Goal: Task Accomplishment & Management: Complete application form

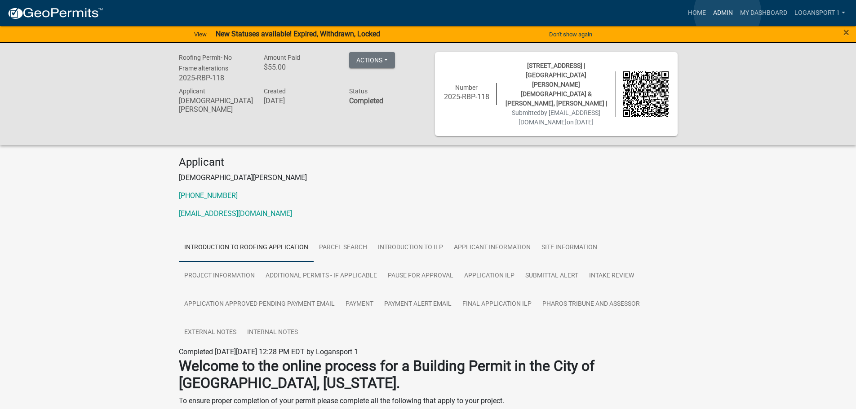
click at [727, 13] on link "Admin" at bounding box center [722, 12] width 27 height 17
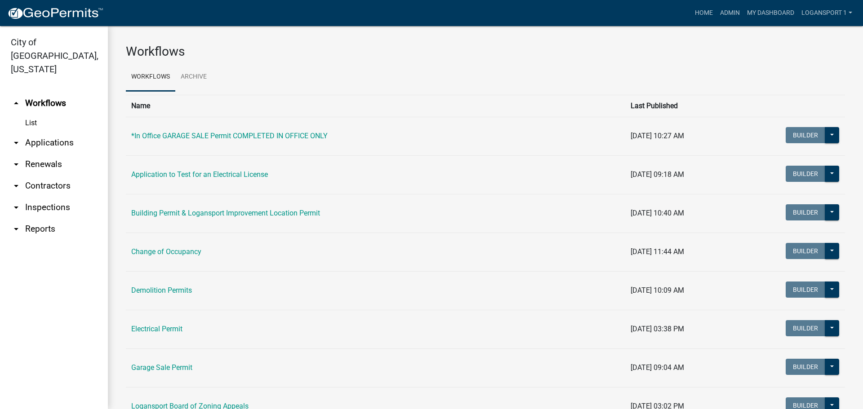
click at [57, 132] on link "arrow_drop_down Applications" at bounding box center [54, 143] width 108 height 22
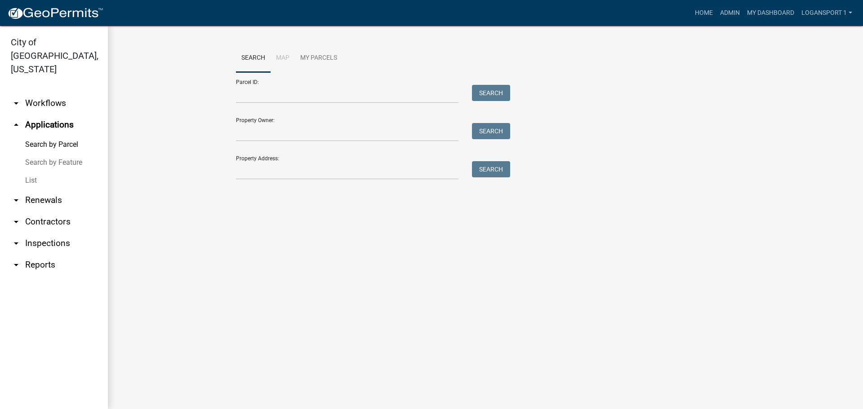
drag, startPoint x: 32, startPoint y: 168, endPoint x: 40, endPoint y: 169, distance: 7.2
click at [34, 172] on link "List" at bounding box center [54, 181] width 108 height 18
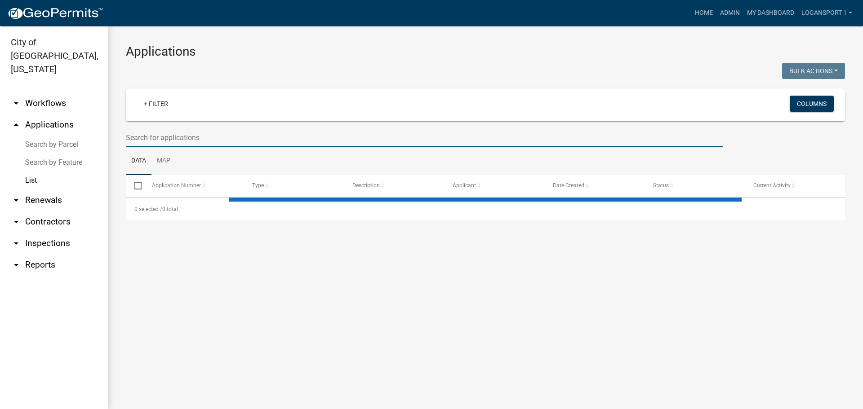
click at [184, 139] on input "text" at bounding box center [424, 137] width 597 height 18
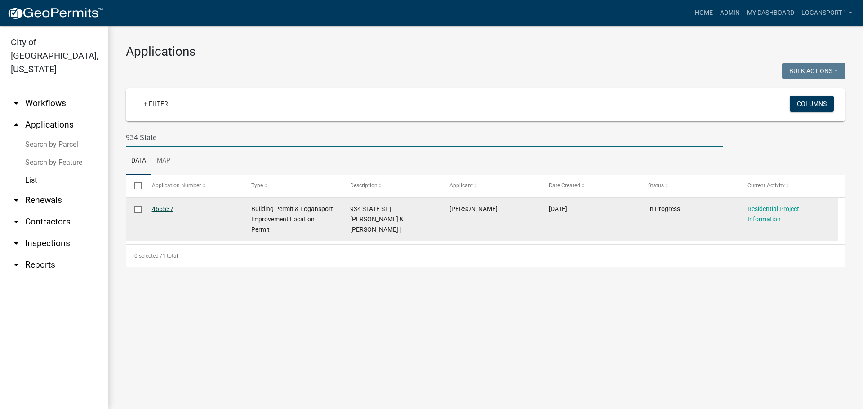
type input "934 State"
click at [168, 207] on link "466537" at bounding box center [163, 208] width 22 height 7
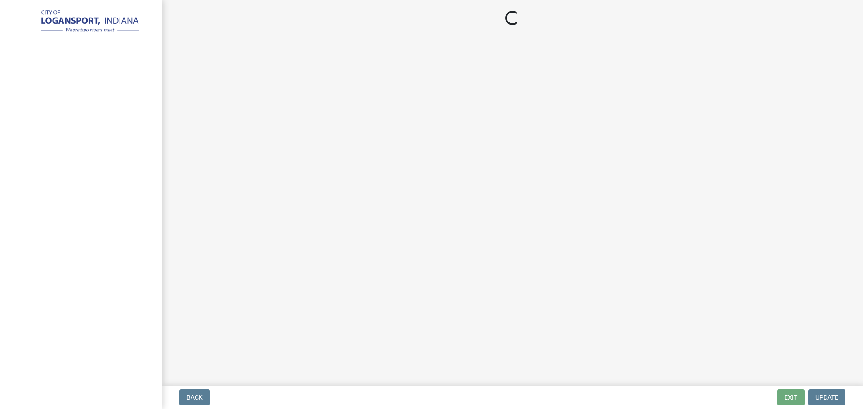
select select "10348b23-6364-40a0-8dca-30255dadf297"
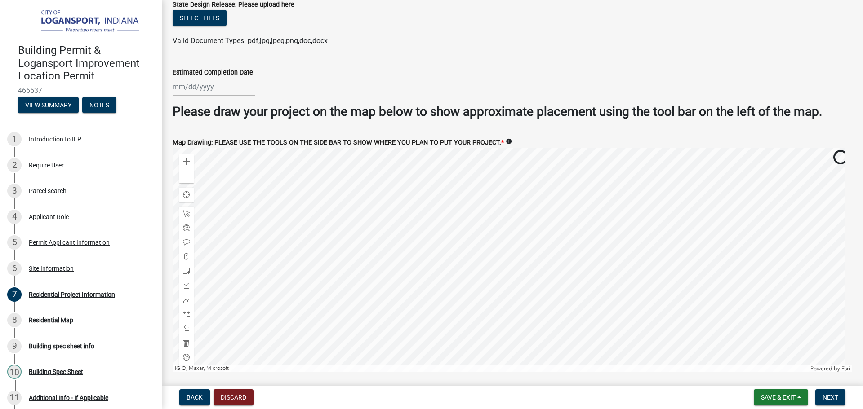
scroll to position [1662, 0]
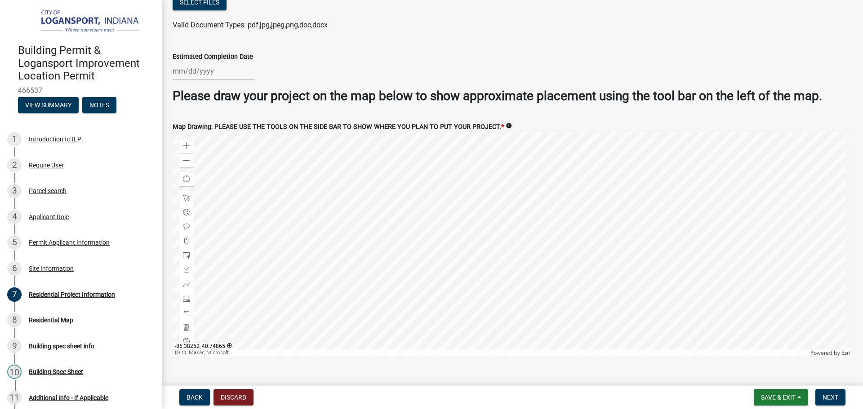
click at [495, 276] on div at bounding box center [512, 244] width 679 height 225
click at [187, 326] on span at bounding box center [186, 327] width 7 height 7
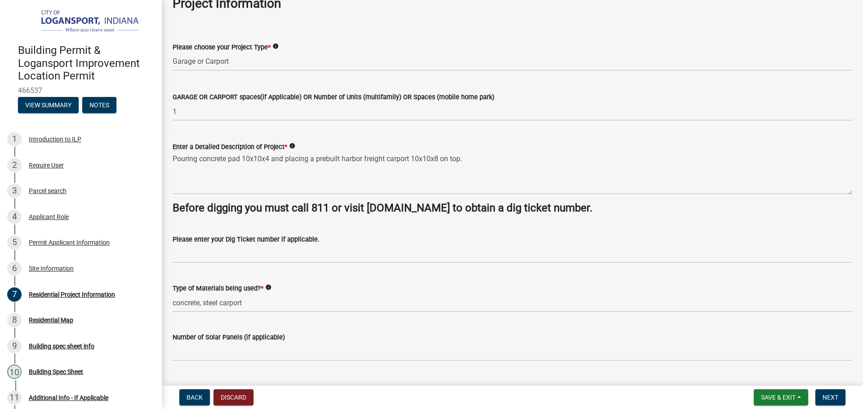
scroll to position [45, 0]
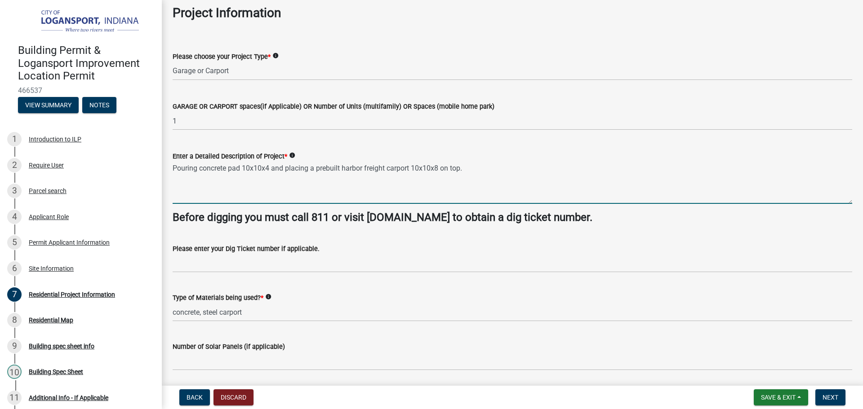
drag, startPoint x: 246, startPoint y: 166, endPoint x: 507, endPoint y: 173, distance: 261.1
click at [507, 173] on textarea "Pouring concrete pad 10x10x4 and placing a prebuilt harbor freight carport 10x1…" at bounding box center [512, 183] width 679 height 42
type textarea "Pouring concrete pad"
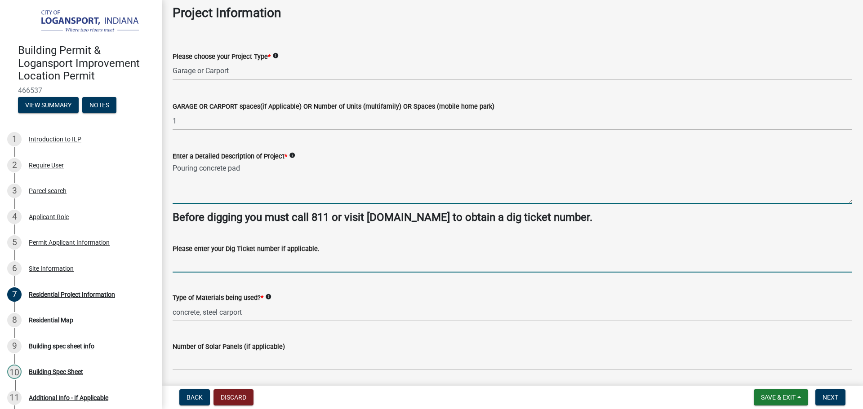
click at [825, 272] on input "Please enter your Dig Ticket number if applicable." at bounding box center [512, 263] width 679 height 18
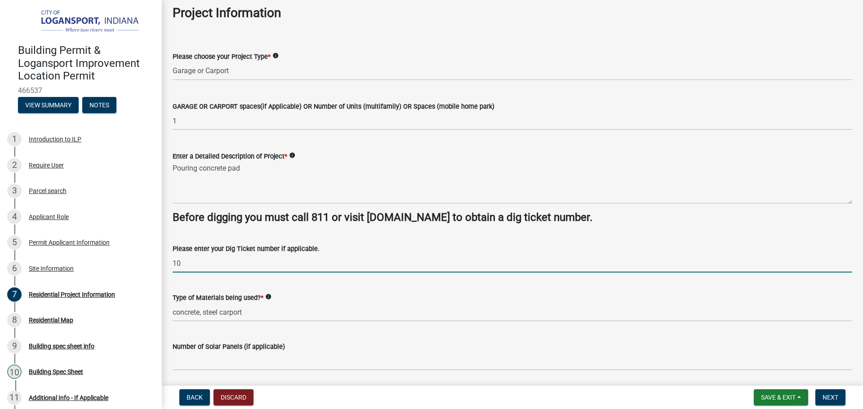
type input "10"
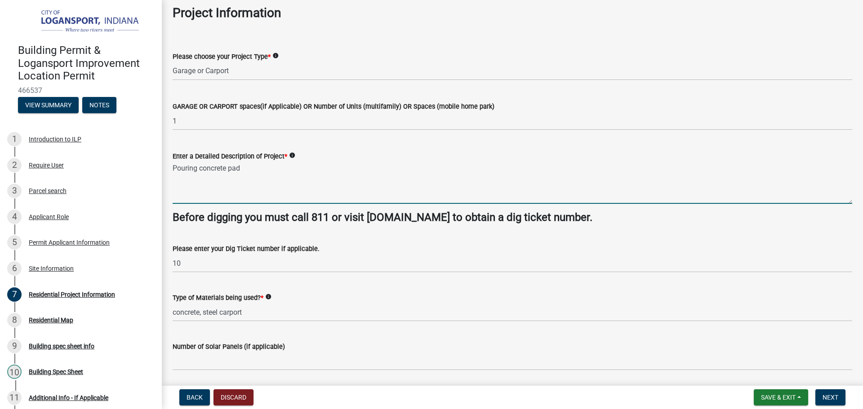
click at [267, 174] on textarea "Pouring concrete pad" at bounding box center [512, 183] width 679 height 42
click at [324, 169] on textarea "Pouring concrete pad 10x27 to place a carport and a shed in the back yard" at bounding box center [512, 183] width 679 height 42
click at [298, 165] on textarea "Pouring concrete pad 10x27 to place a carport and a shed in the back yard" at bounding box center [512, 183] width 679 height 42
drag, startPoint x: 365, startPoint y: 172, endPoint x: 390, endPoint y: 193, distance: 32.5
click at [368, 175] on textarea "Pouring concrete pad 10x27 to place a 10x20 carport and a shed in the back yard" at bounding box center [512, 183] width 679 height 42
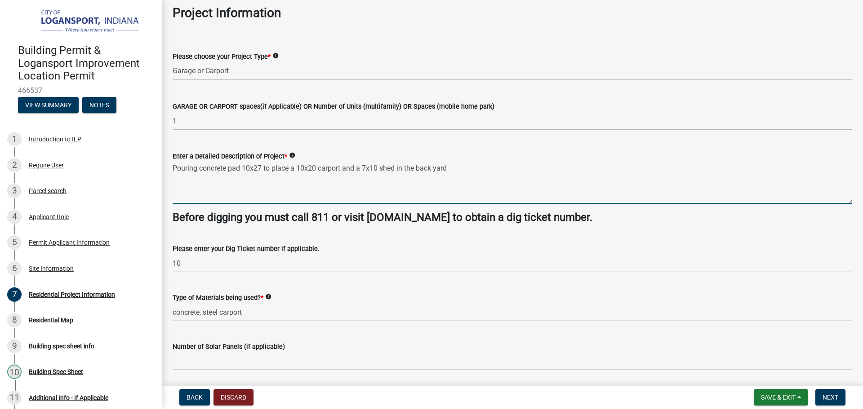
click at [296, 168] on textarea "Pouring concrete pad 10x27 to place a 10x20 carport and a 7x10 shed in the back…" at bounding box center [512, 183] width 679 height 42
click at [390, 168] on textarea "Pouring concrete pad 10x27 to place a kit build 10x20 carport and a 7x10 shed i…" at bounding box center [512, 183] width 679 height 42
click at [506, 173] on textarea "Pouring concrete pad 10x27 to place a kit build 10x20 carport and building a 7x…" at bounding box center [512, 183] width 679 height 42
type textarea "Pouring concrete pad 10x27 to place a kit build 10x20 carport and building a 7x…"
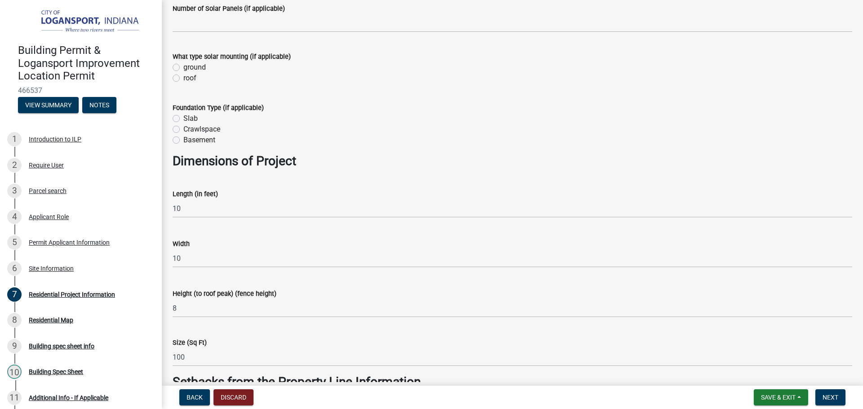
scroll to position [404, 0]
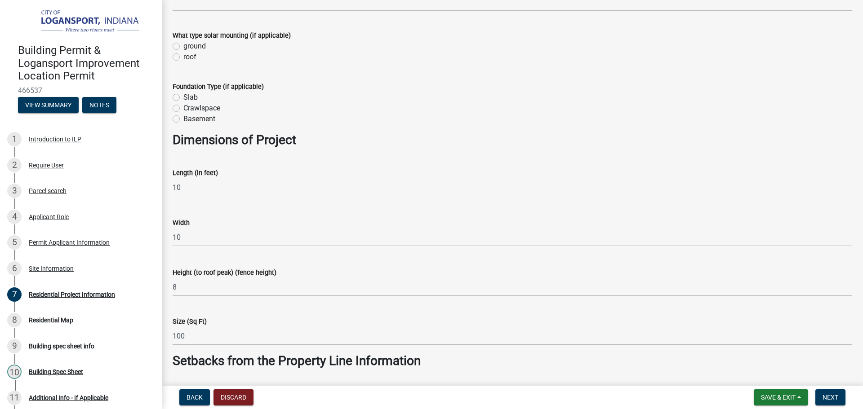
click at [183, 97] on label "Slab" at bounding box center [190, 97] width 14 height 11
click at [183, 97] on input "Slab" at bounding box center [186, 95] width 6 height 6
radio input "true"
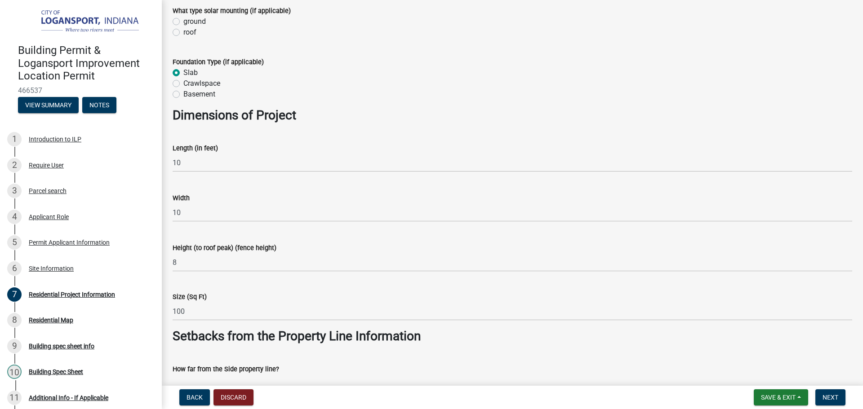
scroll to position [449, 0]
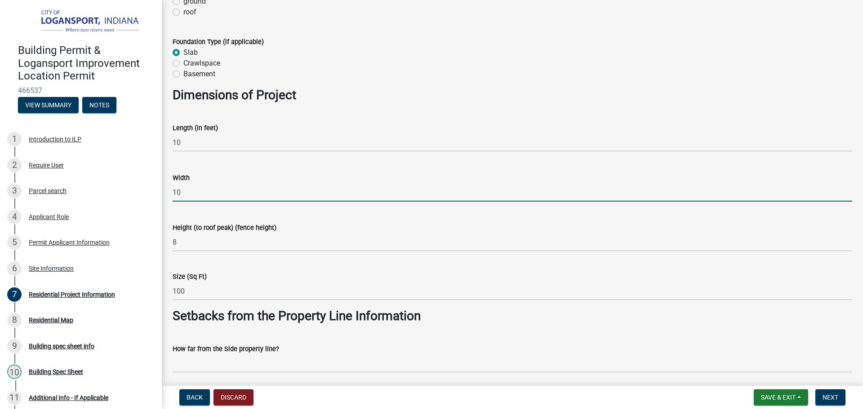
click at [219, 191] on input "10" at bounding box center [512, 192] width 679 height 18
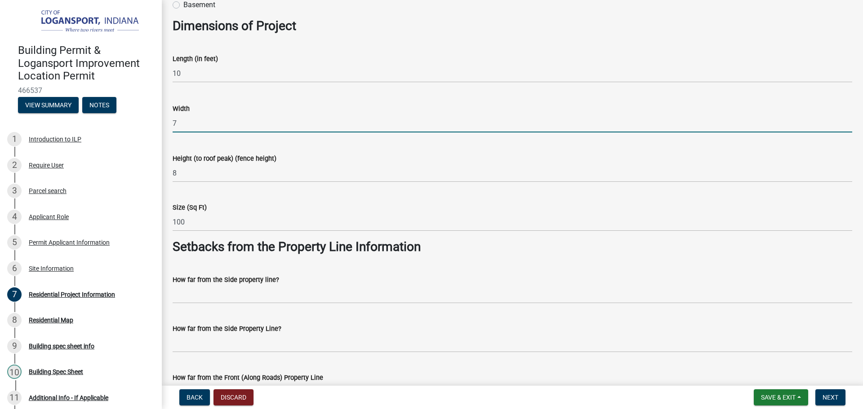
scroll to position [539, 0]
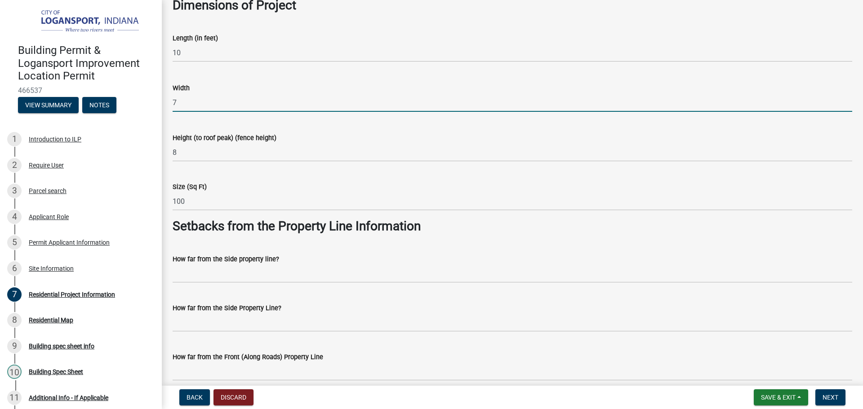
type input "7"
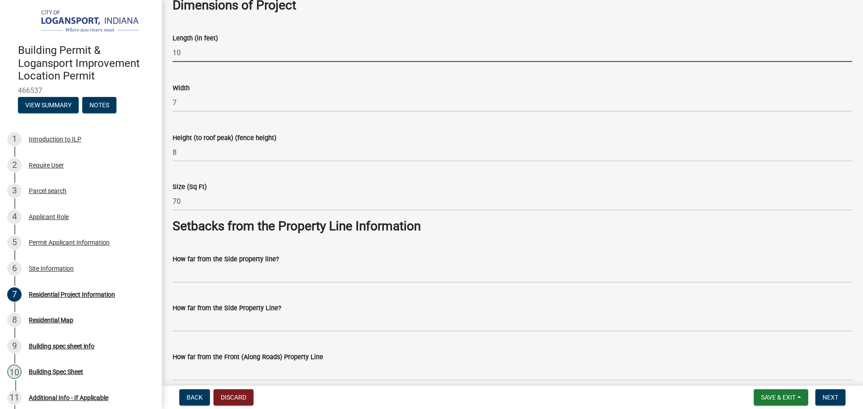
click at [199, 59] on input "10" at bounding box center [512, 53] width 679 height 18
type input "7"
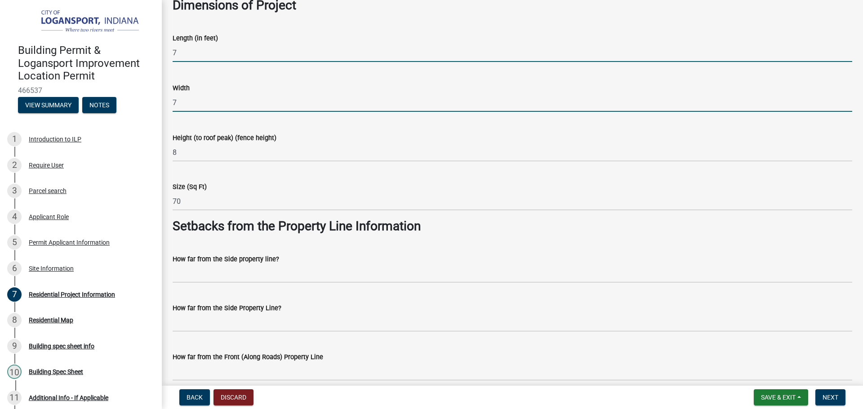
click at [197, 101] on input "7" at bounding box center [512, 102] width 679 height 18
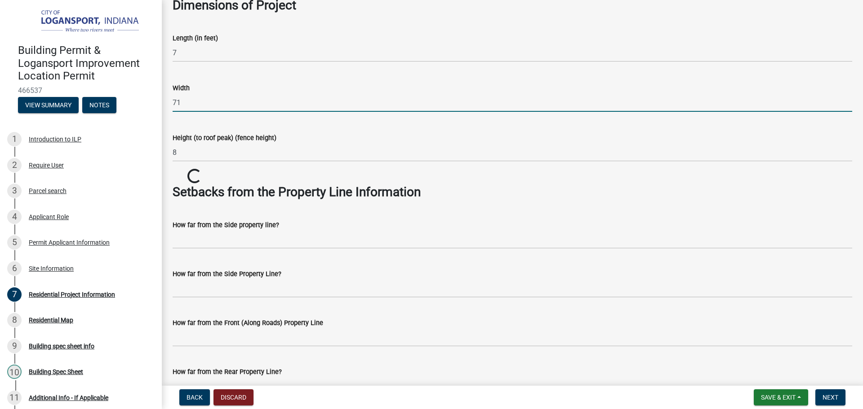
type input "7"
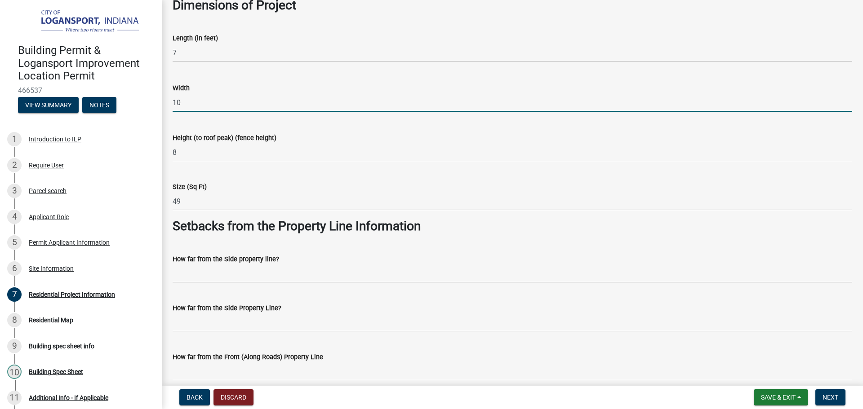
scroll to position [629, 0]
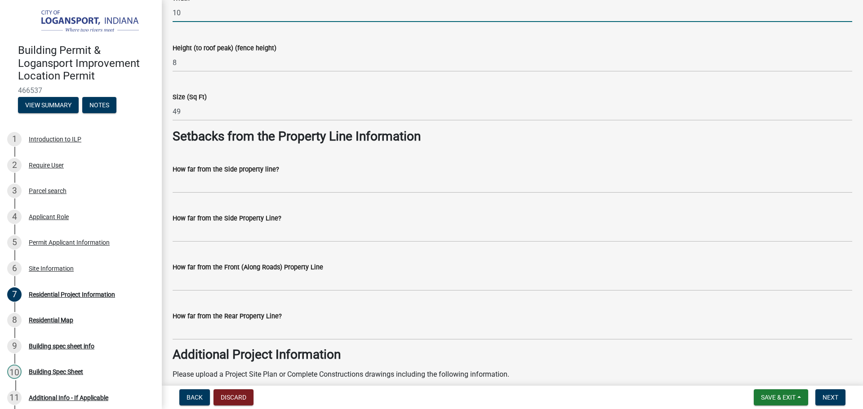
type input "10"
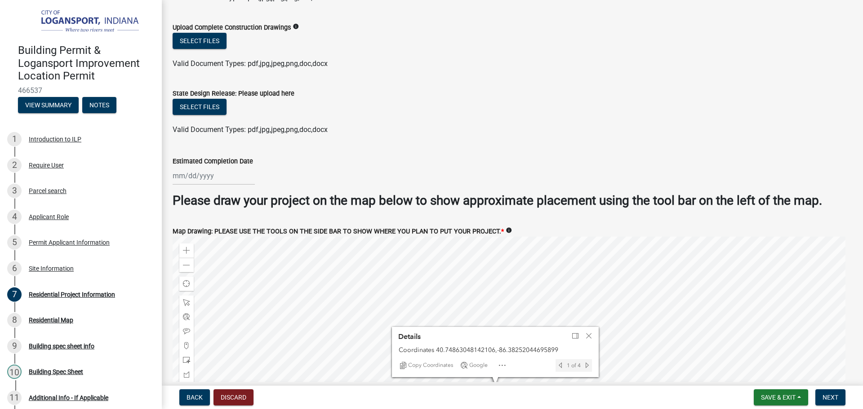
scroll to position [1572, 0]
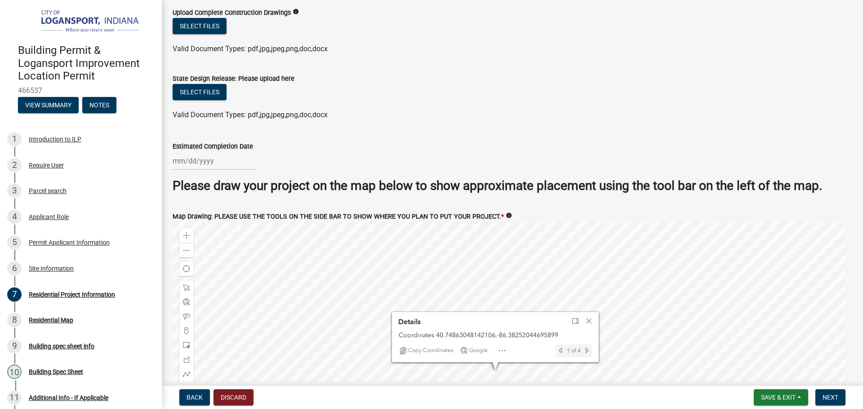
click at [189, 154] on div at bounding box center [214, 161] width 82 height 18
select select "8"
select select "2025"
click at [269, 176] on span "Next month" at bounding box center [267, 179] width 7 height 7
select select "9"
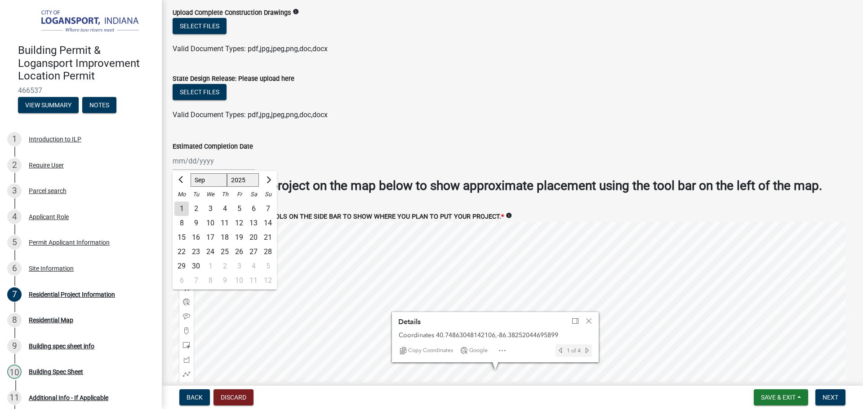
click at [201, 265] on div "30" at bounding box center [196, 266] width 14 height 14
type input "[DATE]"
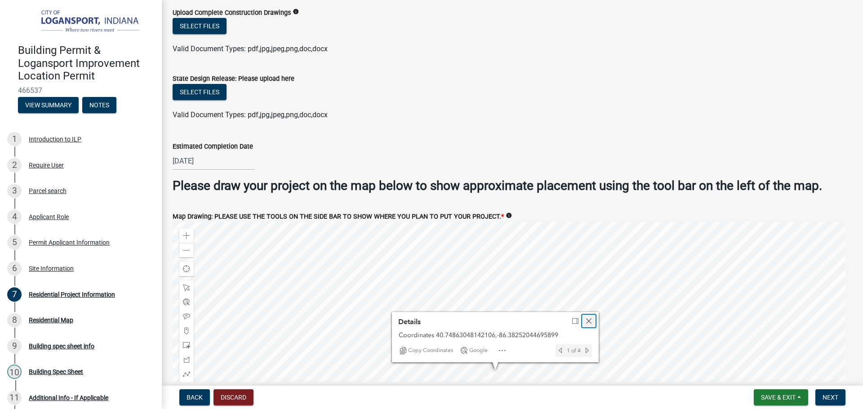
click at [590, 320] on span "Close" at bounding box center [588, 321] width 7 height 7
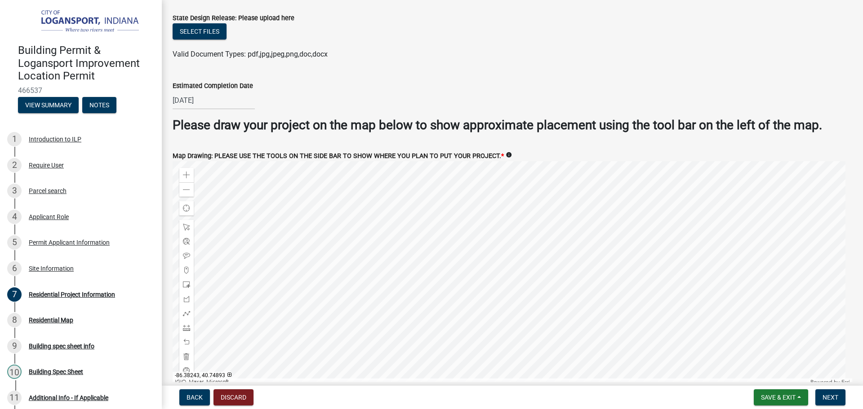
scroll to position [1676, 0]
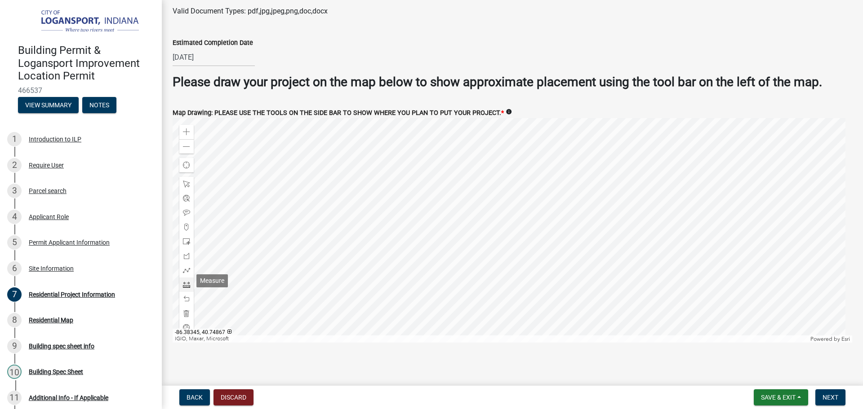
click at [184, 284] on span at bounding box center [186, 284] width 7 height 7
click at [498, 282] on div at bounding box center [512, 230] width 679 height 225
click at [497, 268] on div at bounding box center [512, 230] width 679 height 225
click at [185, 128] on span at bounding box center [186, 131] width 7 height 7
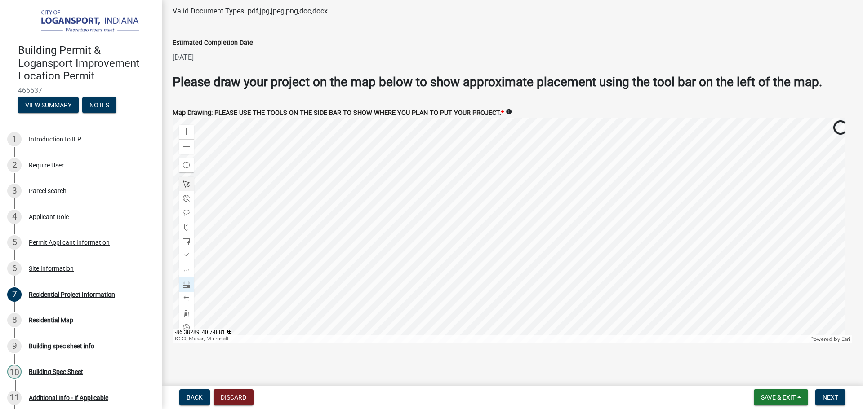
click at [186, 181] on span at bounding box center [186, 184] width 7 height 7
click at [545, 213] on div at bounding box center [512, 230] width 679 height 225
click at [461, 239] on div at bounding box center [512, 230] width 679 height 225
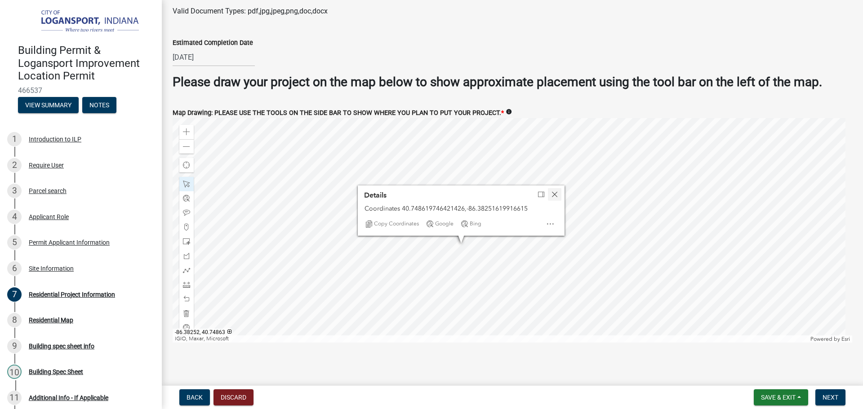
click at [555, 191] on span "Close" at bounding box center [554, 194] width 7 height 7
click at [460, 224] on div at bounding box center [512, 230] width 679 height 225
click at [460, 225] on div at bounding box center [512, 230] width 679 height 225
click at [460, 219] on div at bounding box center [512, 230] width 679 height 225
click at [463, 232] on div at bounding box center [512, 230] width 679 height 225
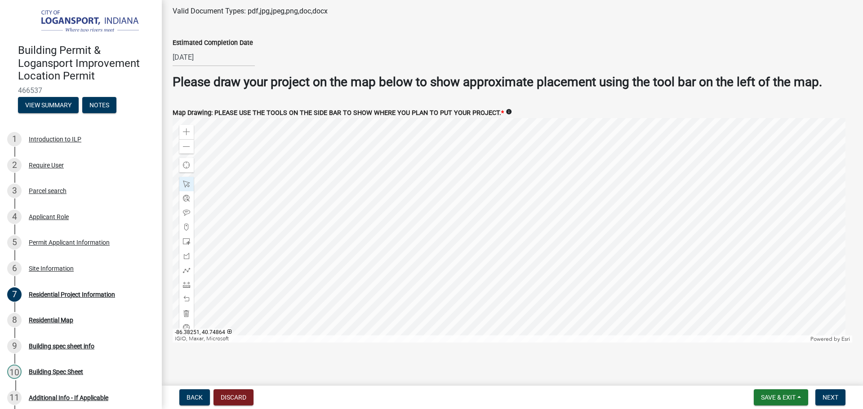
click at [463, 237] on div at bounding box center [512, 230] width 679 height 225
click at [461, 237] on div at bounding box center [512, 230] width 679 height 225
click at [463, 257] on div at bounding box center [512, 230] width 679 height 225
click at [494, 253] on div at bounding box center [512, 230] width 679 height 225
click at [460, 243] on div at bounding box center [512, 230] width 679 height 225
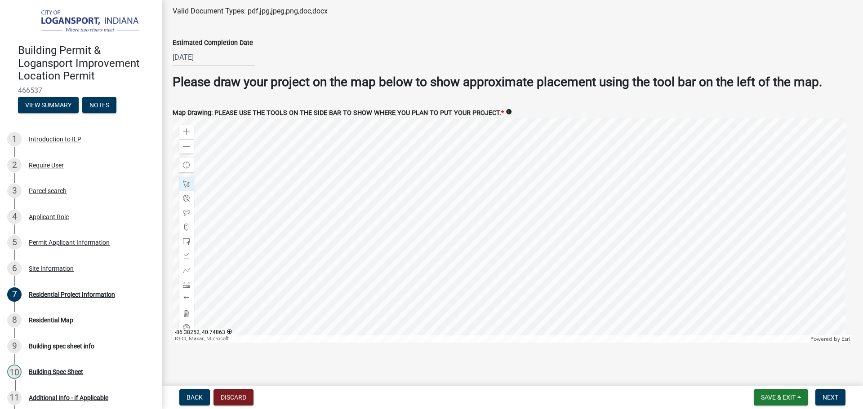
click at [461, 234] on div at bounding box center [512, 230] width 679 height 225
click at [559, 184] on div "Close" at bounding box center [554, 189] width 13 height 13
click at [464, 236] on div at bounding box center [512, 230] width 679 height 225
click at [496, 248] on div at bounding box center [512, 230] width 679 height 225
click at [186, 283] on span at bounding box center [186, 284] width 7 height 7
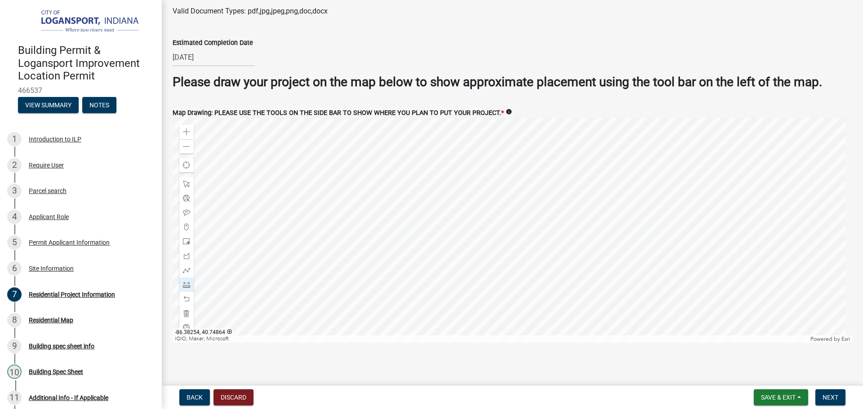
click at [443, 233] on div at bounding box center [512, 230] width 679 height 225
click at [508, 235] on div at bounding box center [512, 230] width 679 height 225
click at [506, 210] on div at bounding box center [512, 230] width 679 height 225
click at [441, 208] on div at bounding box center [512, 230] width 679 height 225
click at [443, 235] on div at bounding box center [512, 230] width 679 height 225
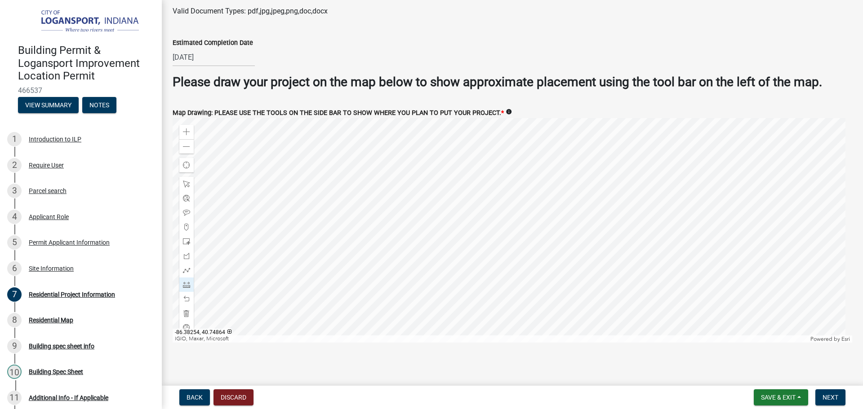
click at [443, 235] on div at bounding box center [512, 230] width 679 height 225
click at [188, 181] on span at bounding box center [186, 184] width 7 height 7
click at [496, 209] on div at bounding box center [512, 230] width 679 height 225
click at [504, 218] on div at bounding box center [512, 230] width 679 height 225
click at [185, 281] on span at bounding box center [186, 284] width 7 height 7
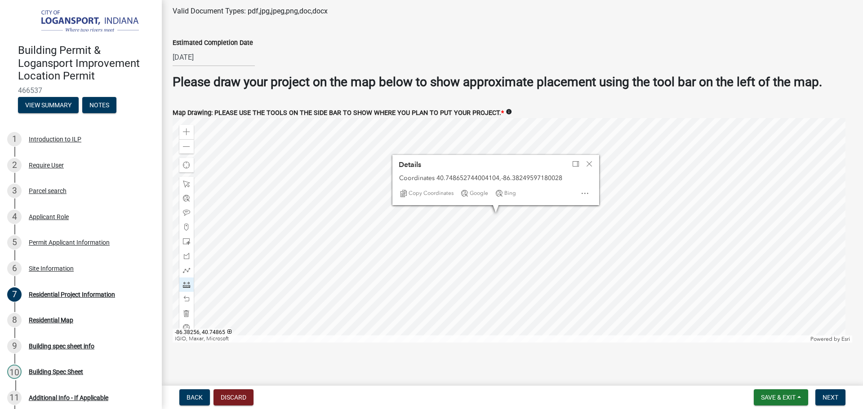
click at [432, 227] on div at bounding box center [512, 230] width 679 height 225
click at [444, 227] on div at bounding box center [512, 230] width 679 height 225
click at [511, 229] on div at bounding box center [512, 230] width 679 height 225
click at [535, 229] on div at bounding box center [512, 230] width 679 height 225
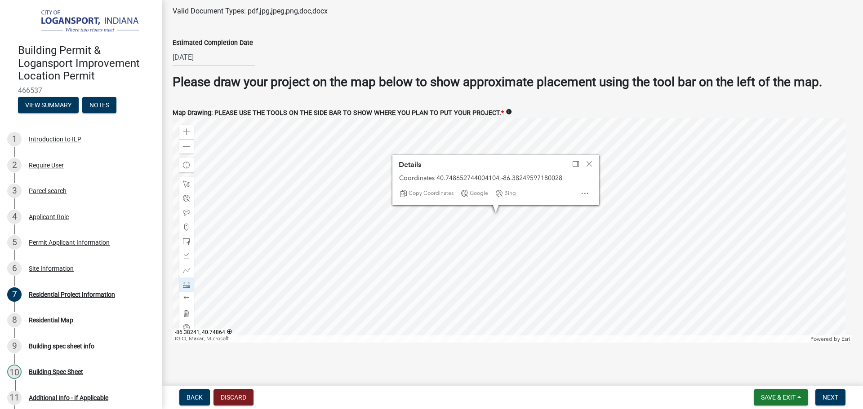
click at [536, 229] on div at bounding box center [512, 230] width 679 height 225
click at [591, 164] on span "Close" at bounding box center [588, 163] width 7 height 7
click at [190, 183] on div at bounding box center [186, 184] width 14 height 14
click at [536, 227] on div at bounding box center [512, 230] width 679 height 225
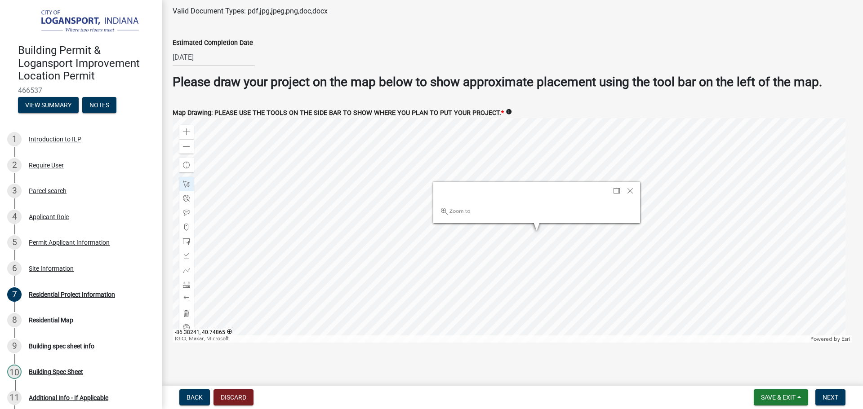
click at [533, 225] on div at bounding box center [512, 230] width 679 height 225
click at [629, 186] on span "Close" at bounding box center [626, 189] width 7 height 7
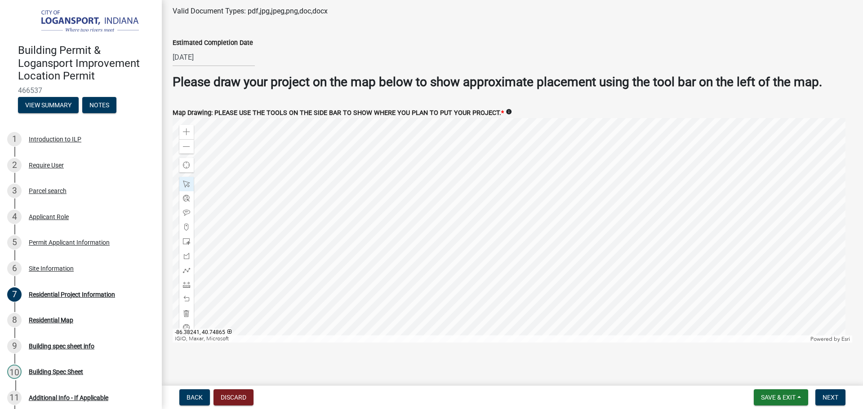
click at [538, 226] on div at bounding box center [512, 230] width 679 height 225
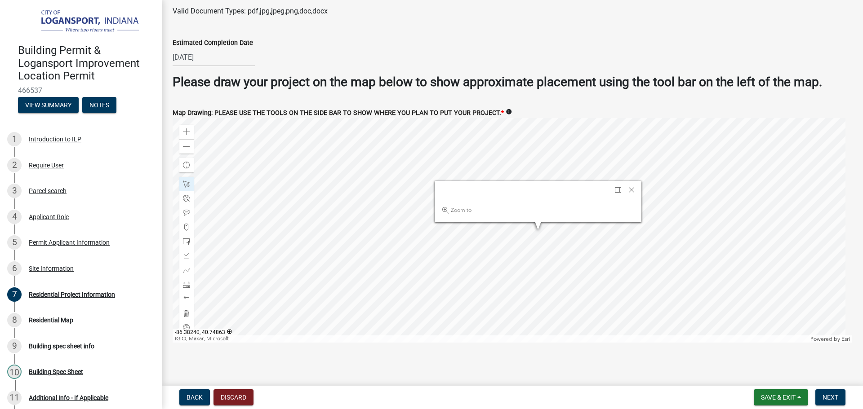
click at [534, 244] on div at bounding box center [512, 230] width 679 height 225
click at [635, 188] on div "Close" at bounding box center [630, 190] width 13 height 13
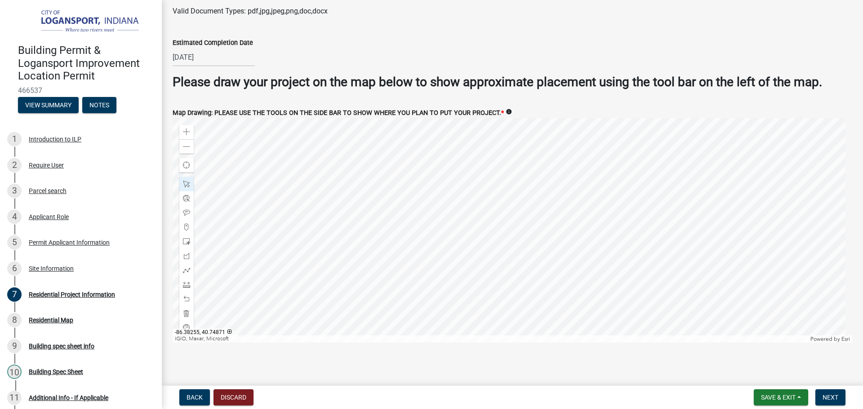
click at [425, 234] on div at bounding box center [512, 230] width 679 height 225
click at [190, 144] on span at bounding box center [186, 146] width 7 height 7
click at [190, 280] on div at bounding box center [186, 285] width 14 height 14
click at [497, 250] on div at bounding box center [512, 230] width 679 height 225
click at [492, 164] on div at bounding box center [512, 230] width 679 height 225
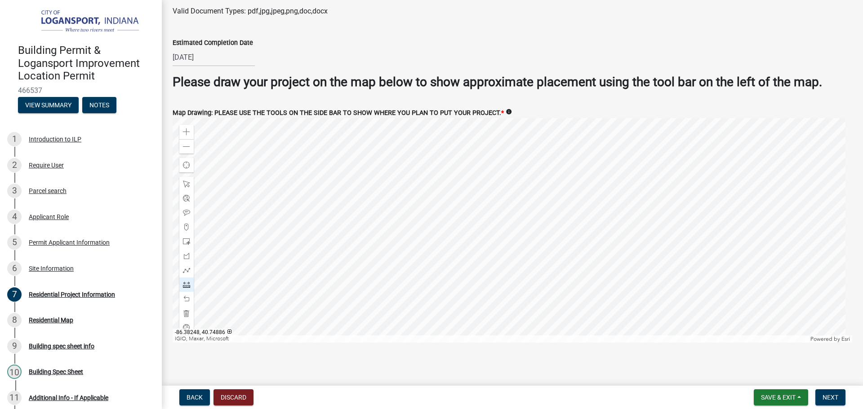
click at [492, 164] on div at bounding box center [512, 230] width 679 height 225
click at [190, 177] on div at bounding box center [186, 184] width 14 height 14
click at [525, 163] on div at bounding box center [512, 230] width 679 height 225
click at [187, 281] on span at bounding box center [186, 284] width 7 height 7
click at [487, 189] on div at bounding box center [512, 230] width 679 height 225
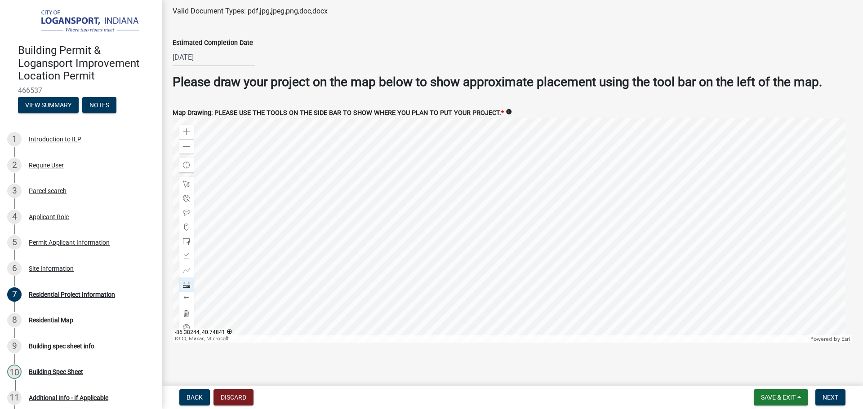
click at [491, 292] on div at bounding box center [512, 230] width 679 height 225
click at [194, 133] on div at bounding box center [512, 230] width 679 height 225
click at [191, 131] on div "Zoom in" at bounding box center [186, 132] width 14 height 14
click at [188, 143] on span at bounding box center [186, 146] width 7 height 7
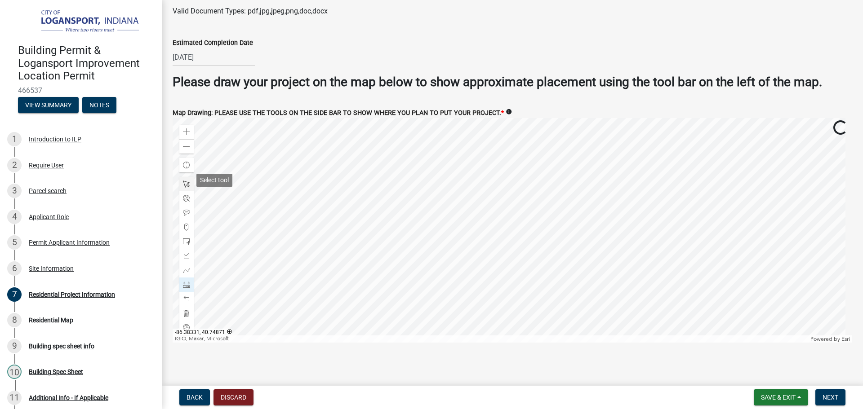
click at [186, 182] on span at bounding box center [186, 184] width 7 height 7
click at [274, 160] on div at bounding box center [512, 230] width 679 height 225
click at [335, 237] on div at bounding box center [512, 230] width 679 height 225
click at [185, 283] on span at bounding box center [186, 284] width 7 height 7
click at [476, 197] on div at bounding box center [512, 230] width 679 height 225
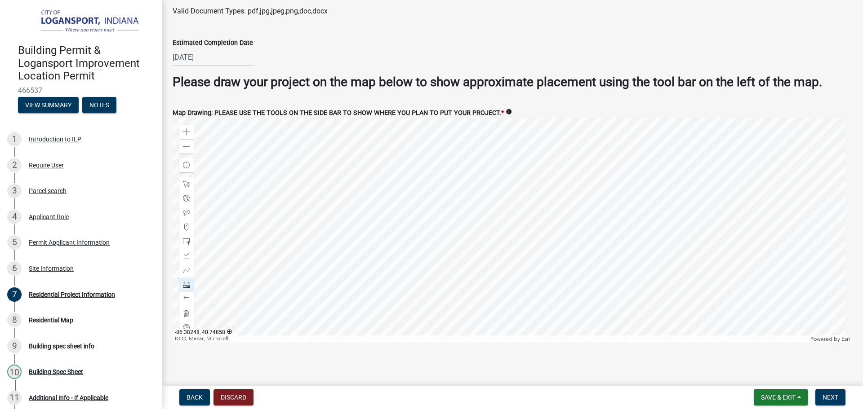
click at [476, 226] on div at bounding box center [512, 230] width 679 height 225
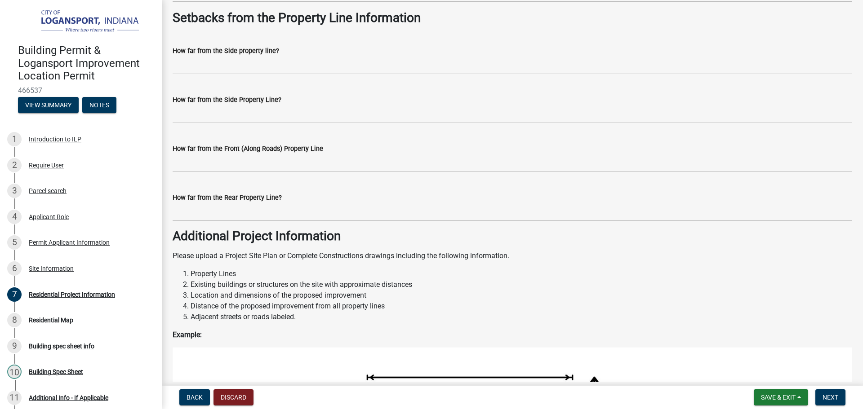
scroll to position [733, 0]
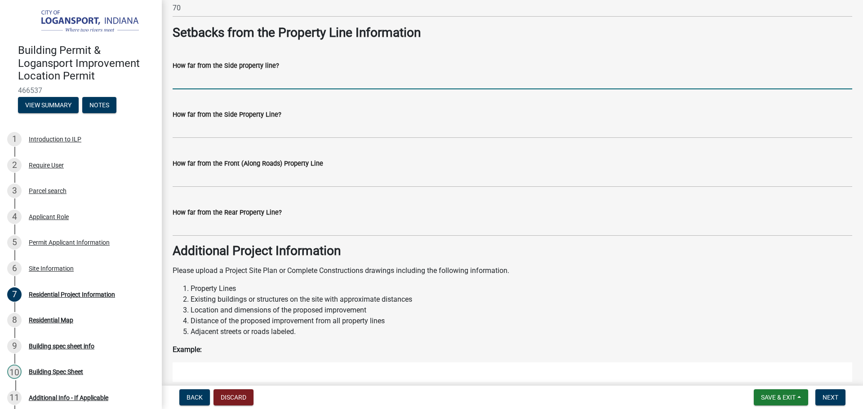
click at [222, 77] on input "How far from the Side property line?" at bounding box center [512, 80] width 679 height 18
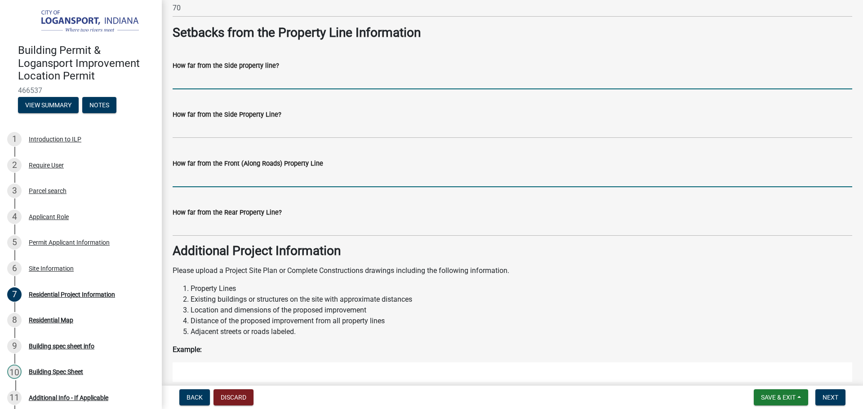
click at [192, 171] on input "How far from the Front (Along Roads) Property Line" at bounding box center [512, 178] width 679 height 18
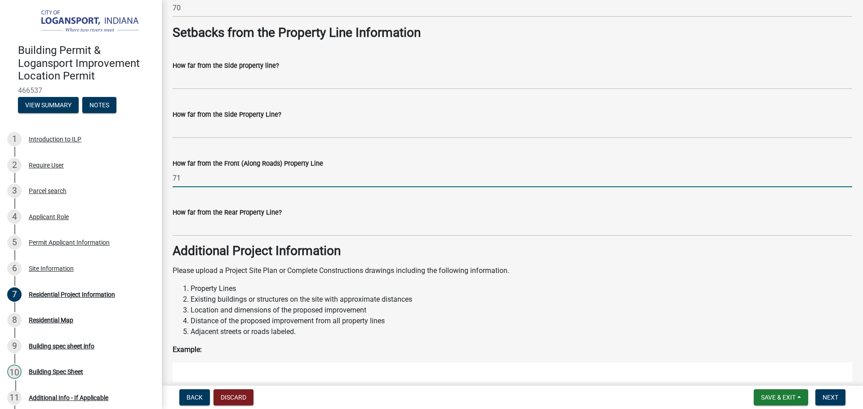
type input "71"
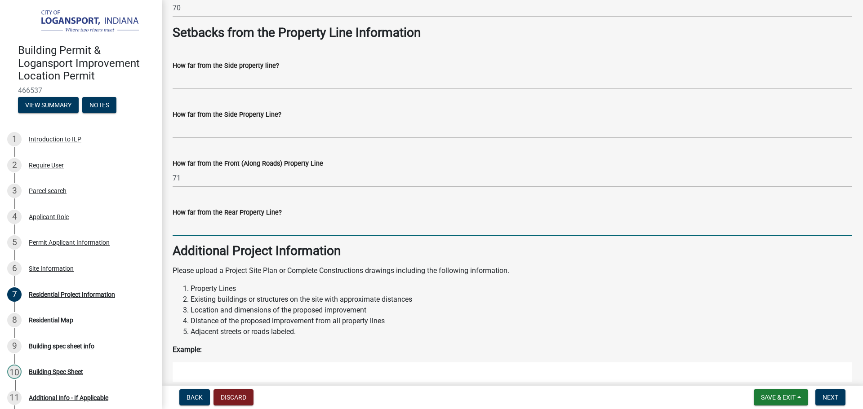
click at [256, 225] on input "How far from the Rear Property Line?" at bounding box center [512, 227] width 679 height 18
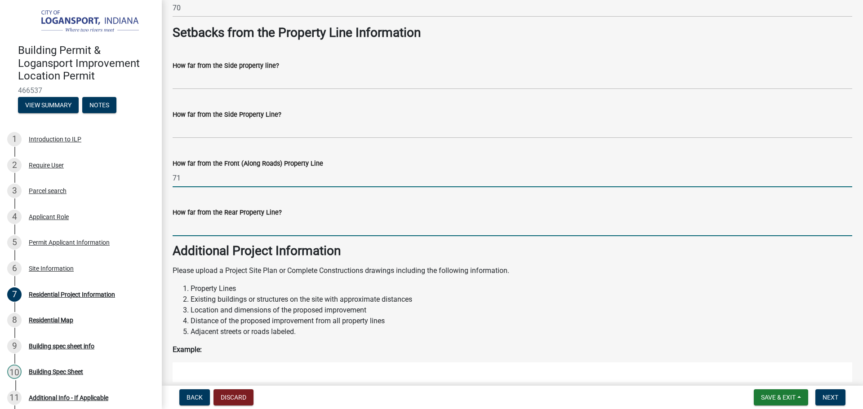
click at [199, 186] on input "71" at bounding box center [512, 178] width 679 height 18
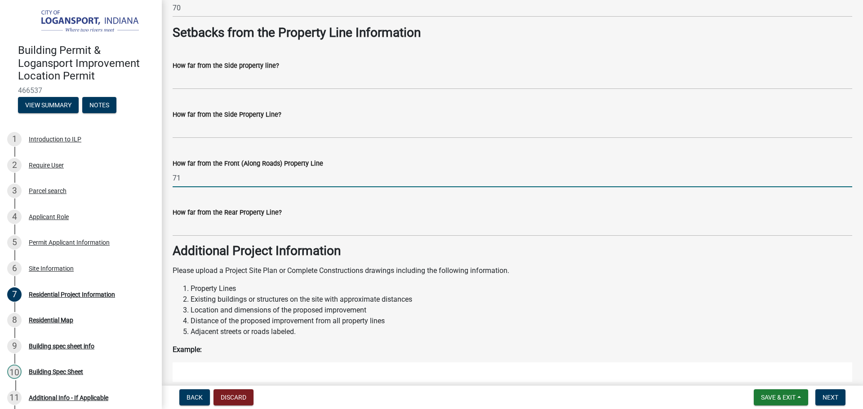
click at [199, 186] on input "71" at bounding box center [512, 178] width 679 height 18
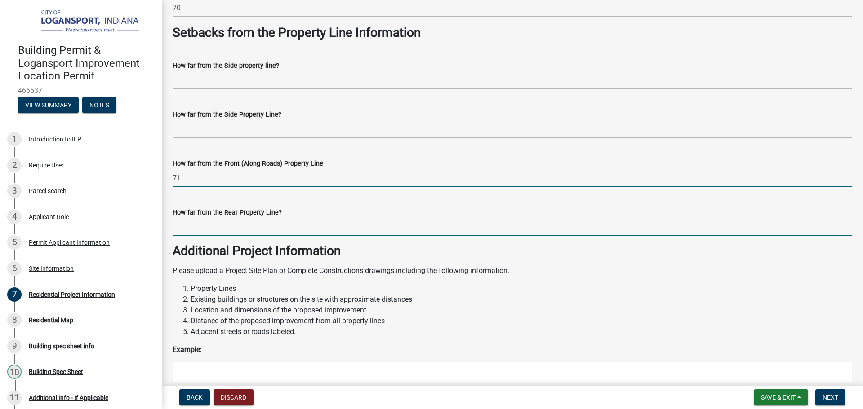
click at [199, 226] on input "How far from the Rear Property Line?" at bounding box center [512, 227] width 679 height 18
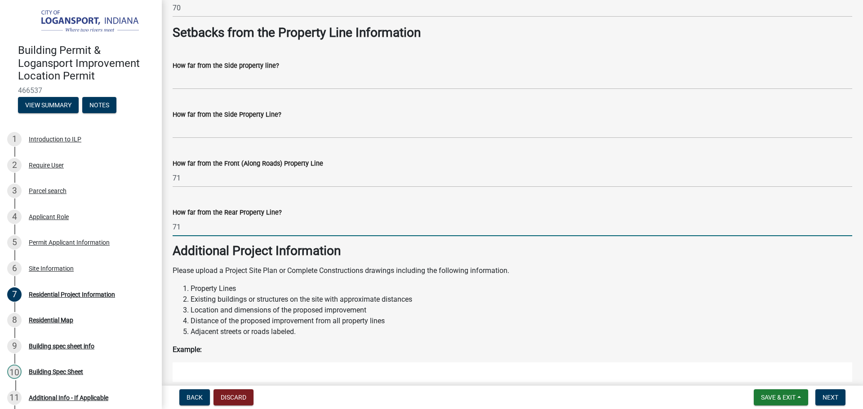
type input "71"
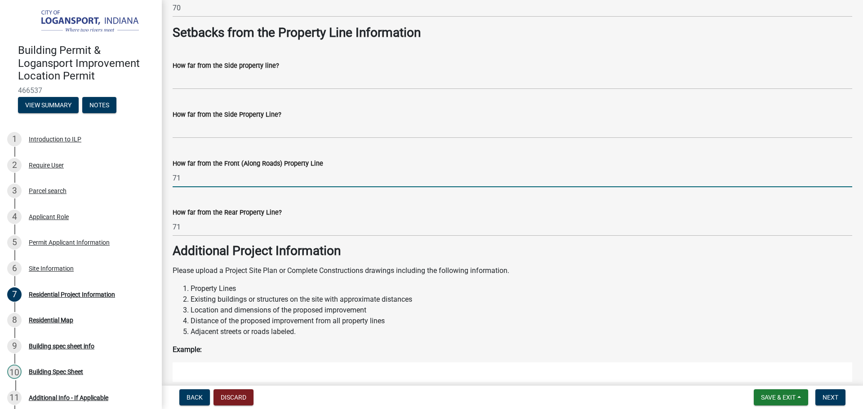
click at [199, 184] on input "71" at bounding box center [512, 178] width 679 height 18
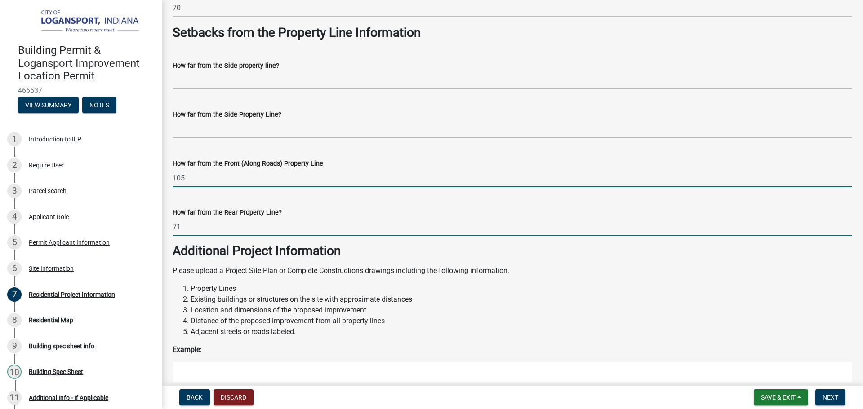
click at [464, 218] on input "71" at bounding box center [512, 227] width 679 height 18
click at [214, 173] on input "105" at bounding box center [512, 178] width 679 height 18
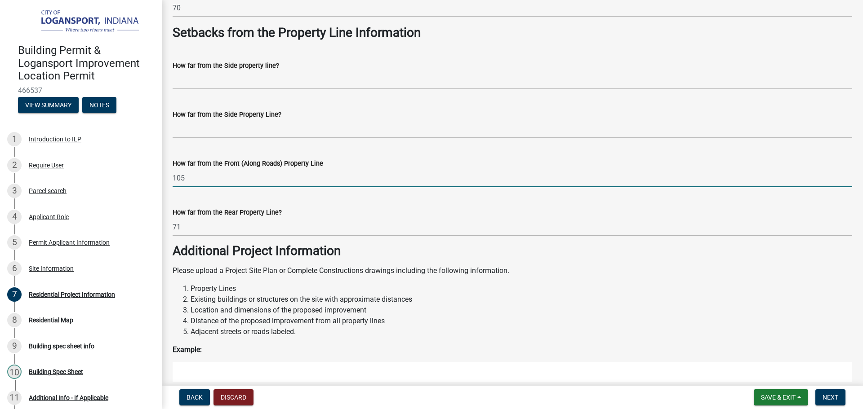
click at [214, 173] on input "105" at bounding box center [512, 178] width 679 height 18
type input "85"
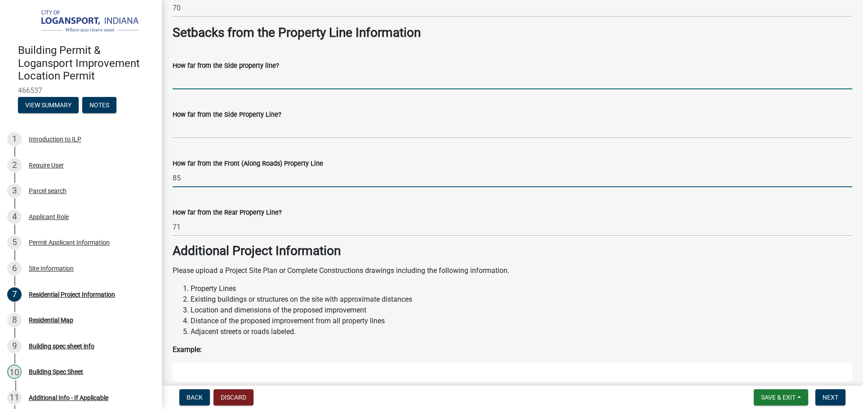
click at [196, 80] on input "How far from the Side property line?" at bounding box center [512, 80] width 679 height 18
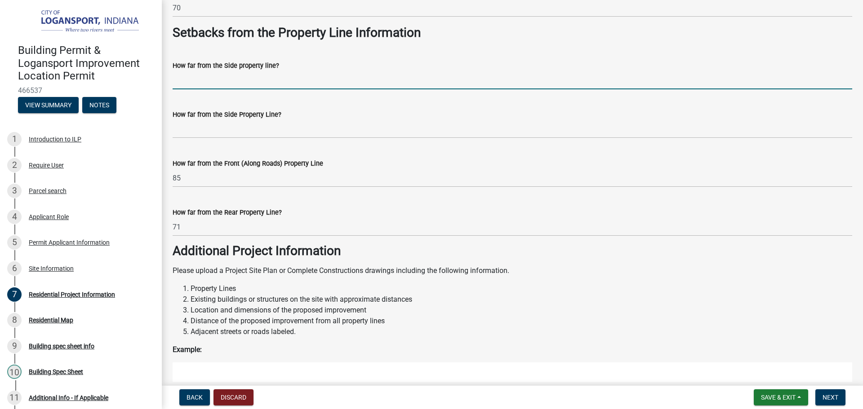
type input "8"
type input "5"
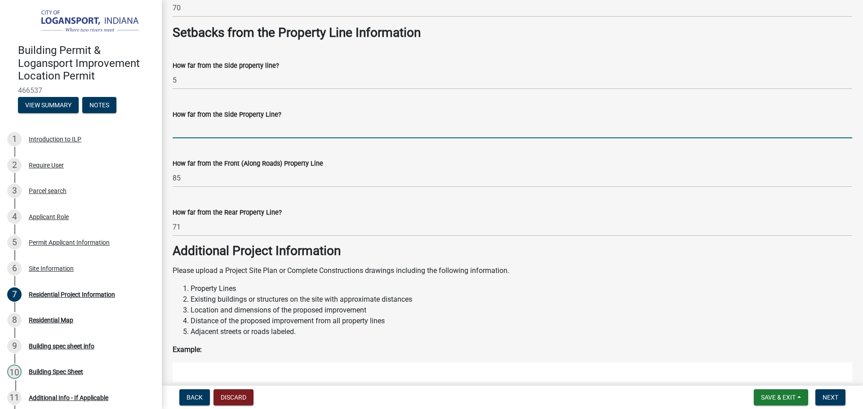
click at [194, 122] on input "How far from the Side Property Line?" at bounding box center [512, 129] width 679 height 18
type input "10"
click at [426, 267] on p "Please upload a Project Site Plan or Complete Constructions drawings including …" at bounding box center [512, 271] width 679 height 11
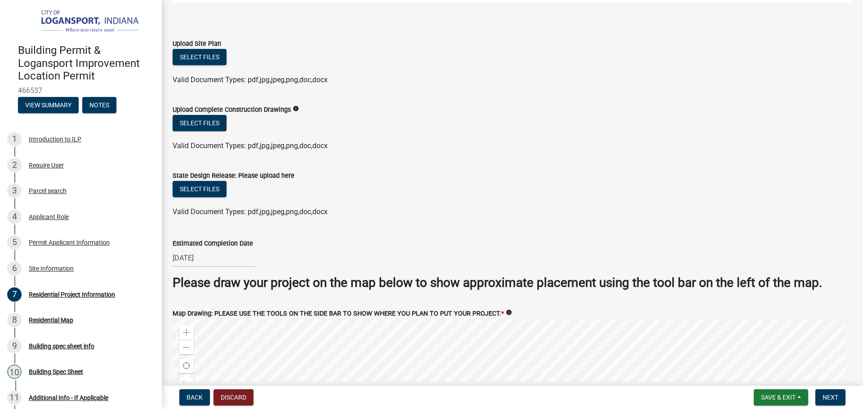
scroll to position [1496, 0]
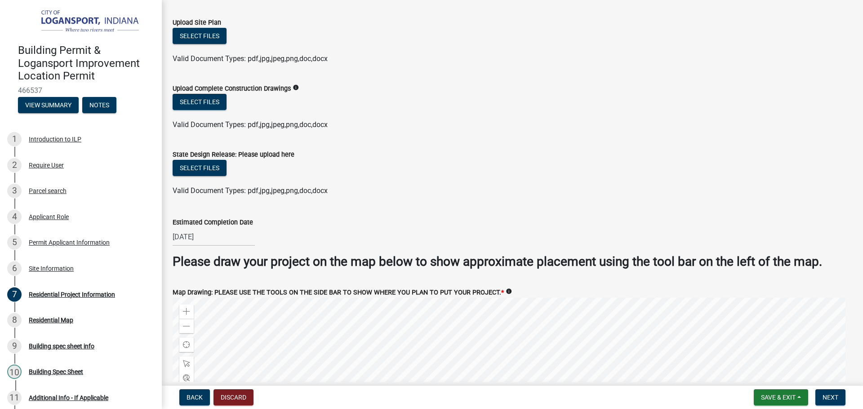
click at [709, 139] on form "State Design Release: Please upload here Select files Valid Document Types: pdf…" at bounding box center [512, 167] width 679 height 58
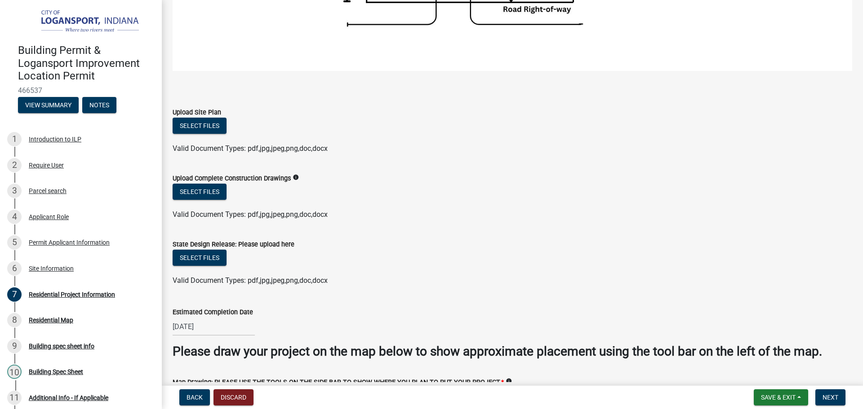
scroll to position [1452, 0]
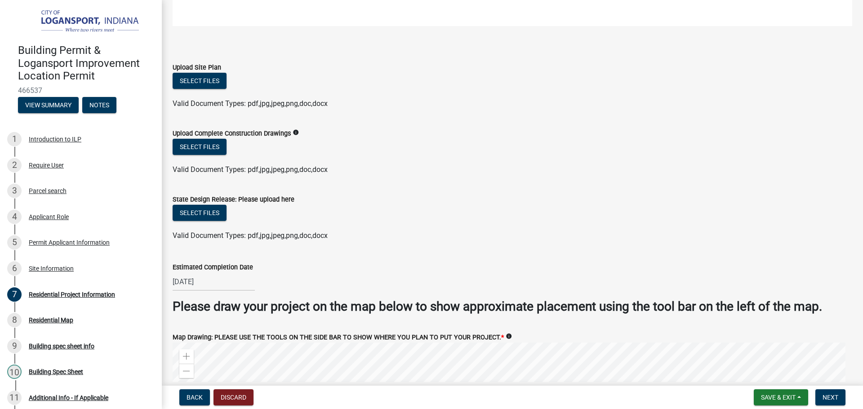
click at [440, 209] on div "Select files" at bounding box center [512, 214] width 679 height 18
click at [422, 225] on ul at bounding box center [512, 226] width 679 height 7
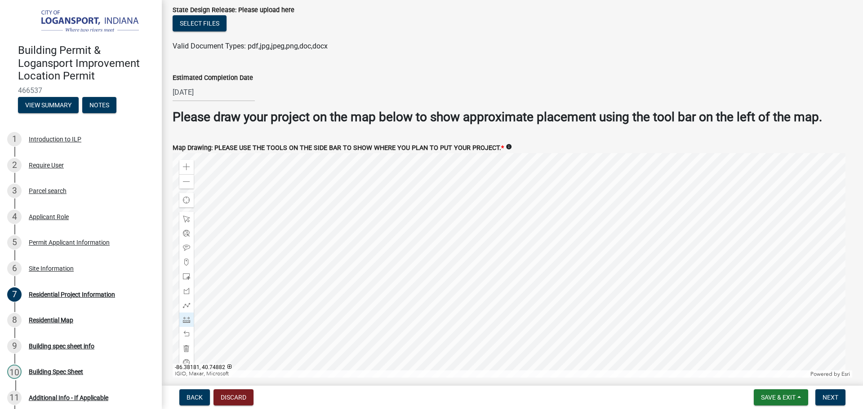
scroll to position [1541, 0]
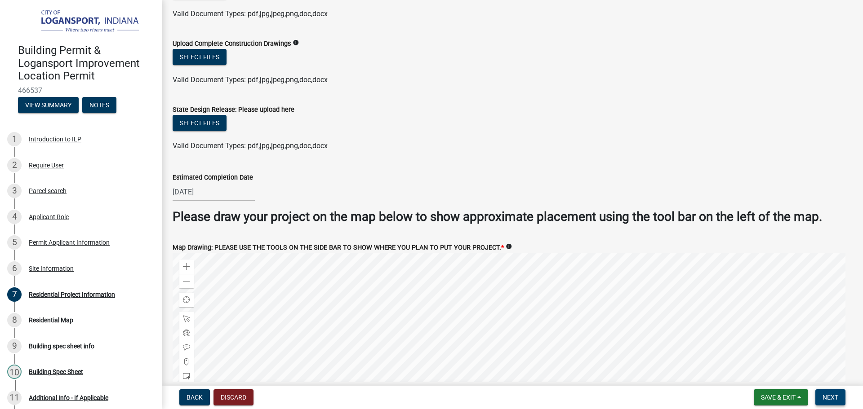
click at [829, 403] on button "Next" at bounding box center [830, 398] width 30 height 16
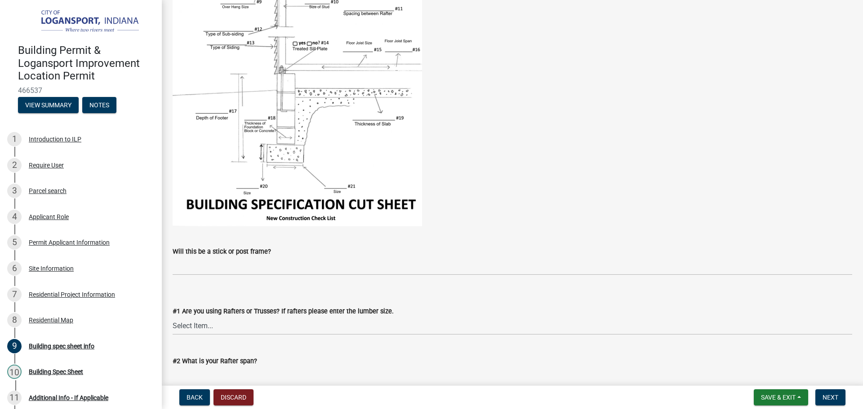
scroll to position [180, 0]
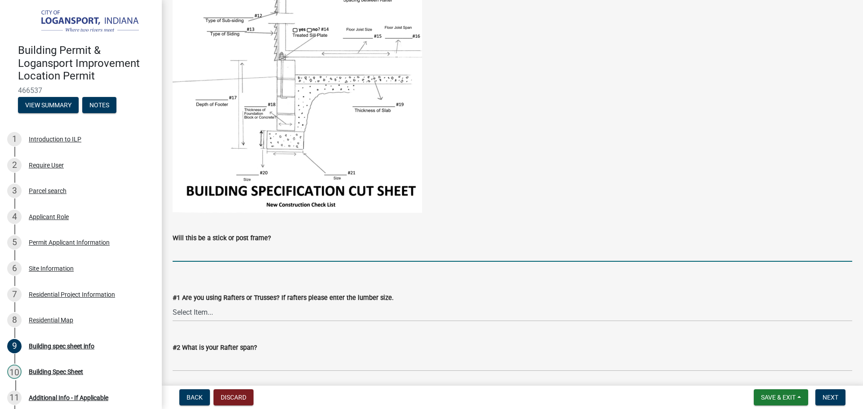
click at [333, 251] on input "Will this be a stick or post frame?" at bounding box center [512, 252] width 679 height 18
type input "stick"
click at [320, 307] on select "Select Item... Rafters Trusses" at bounding box center [512, 312] width 679 height 18
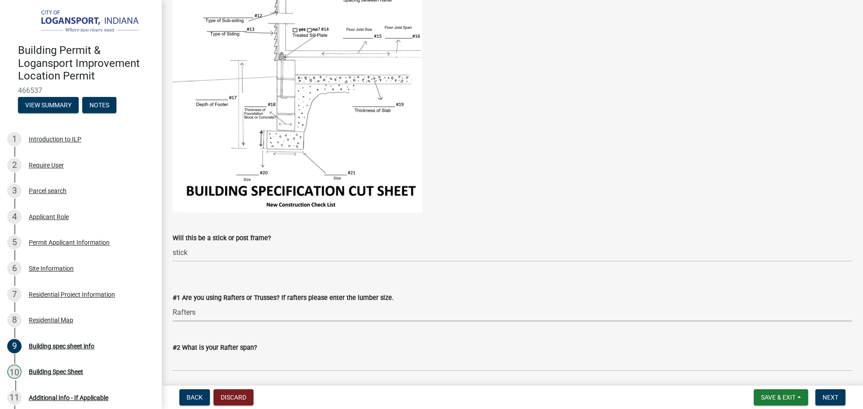
click at [173, 303] on select "Select Item... Rafters Trusses" at bounding box center [512, 312] width 679 height 18
select select "417bb24e-1844-4ca0-8dc2-ce5079639b89"
click at [220, 346] on label "#2 What is your Rafter span?" at bounding box center [215, 348] width 84 height 6
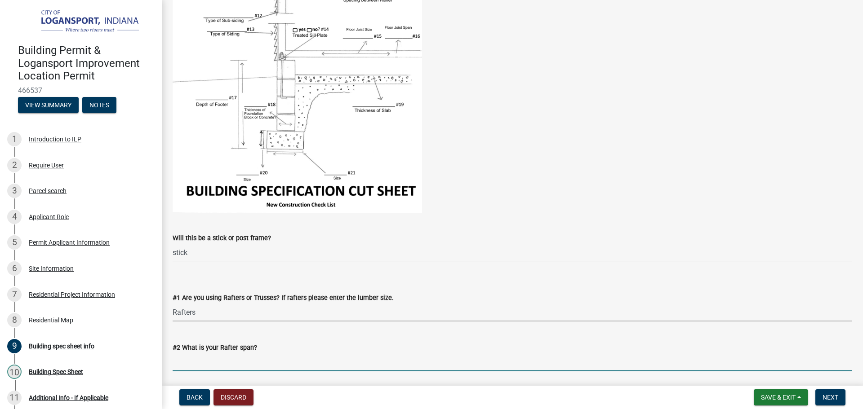
click at [220, 353] on input "#2 What is your Rafter span?" at bounding box center [512, 362] width 679 height 18
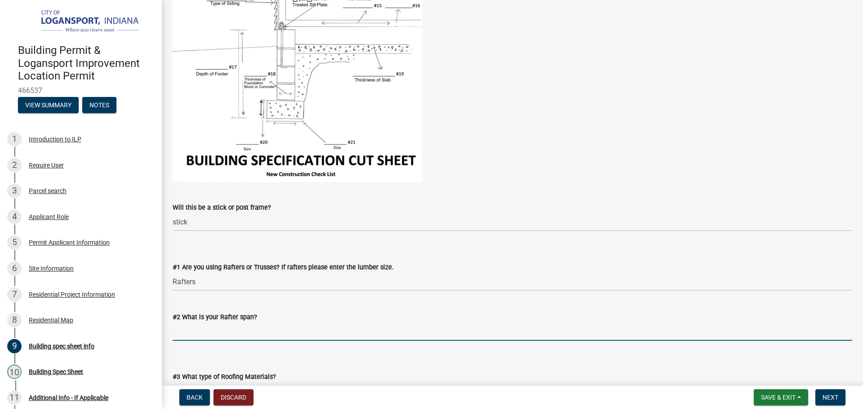
scroll to position [225, 0]
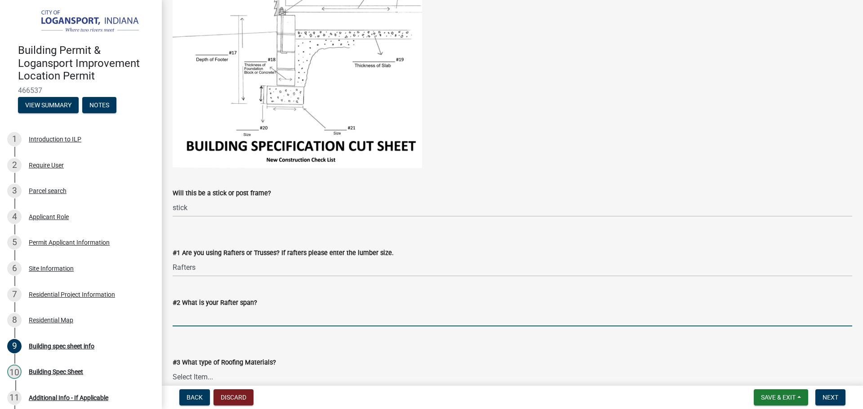
click at [211, 321] on input "#2 What is your Rafter span?" at bounding box center [512, 317] width 679 height 18
drag, startPoint x: 354, startPoint y: 312, endPoint x: 367, endPoint y: 289, distance: 27.0
click at [355, 312] on input "#2 What is your Rafter span?" at bounding box center [512, 317] width 679 height 18
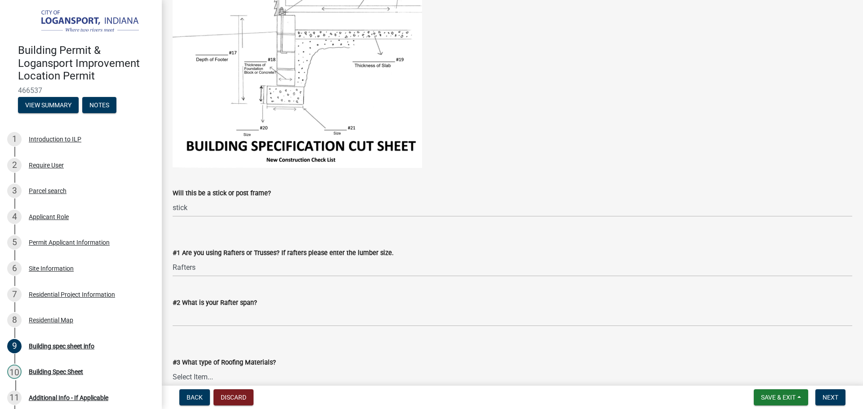
click at [368, 256] on label "#1 Are you using Rafters or Trusses? If rafters please enter the lumber size." at bounding box center [283, 253] width 221 height 6
click at [368, 258] on select "Select Item... Rafters Trusses" at bounding box center [512, 267] width 679 height 18
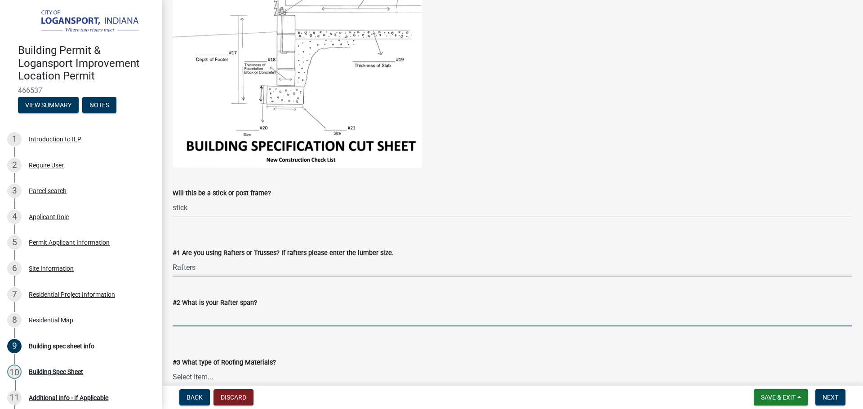
click at [310, 323] on input "#2 What is your Rafter span?" at bounding box center [512, 317] width 679 height 18
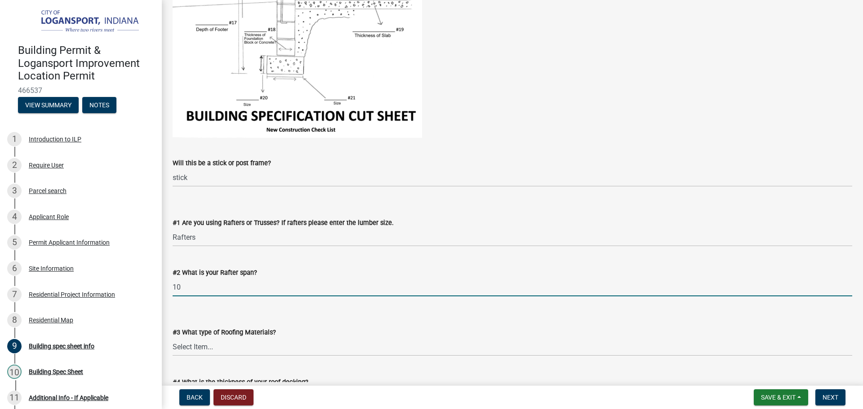
scroll to position [270, 0]
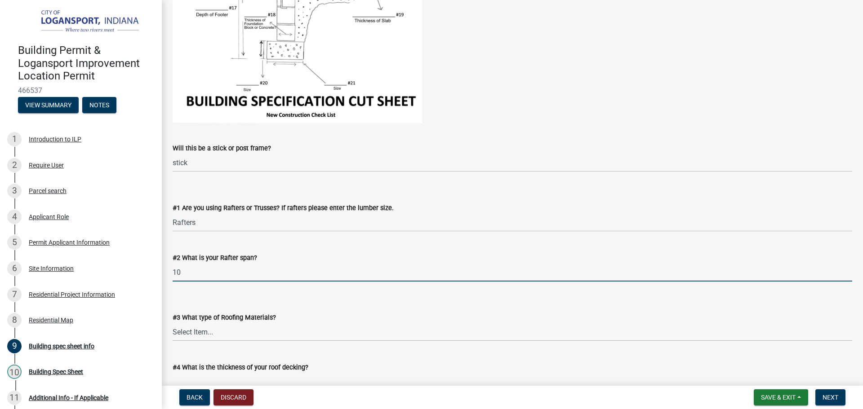
type input "10"
click at [310, 334] on select "Select Item... Rubber Metal Shingles" at bounding box center [512, 332] width 679 height 18
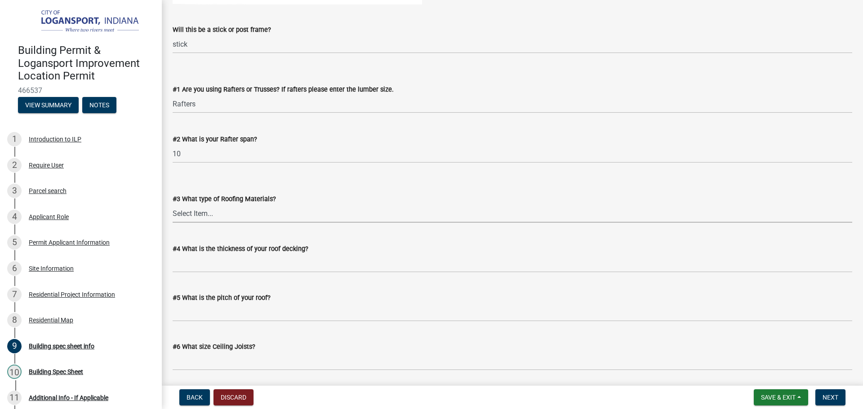
scroll to position [404, 0]
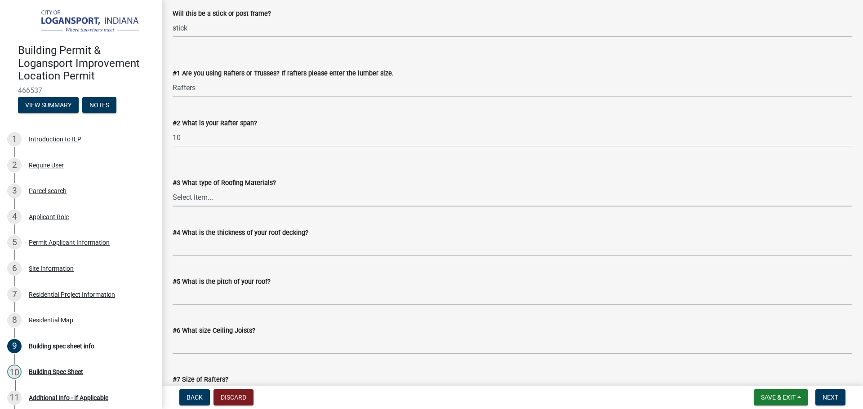
click at [207, 201] on select "Select Item... Rubber Metal Shingles" at bounding box center [512, 197] width 679 height 18
click at [173, 188] on select "Select Item... Rubber Metal Shingles" at bounding box center [512, 197] width 679 height 18
select select "7a31f39f-6ed5-42f0-8d1c-faf0197a0ba1"
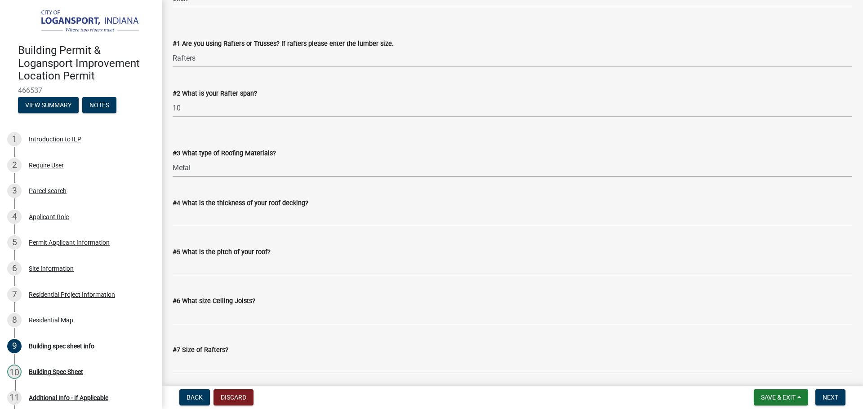
scroll to position [449, 0]
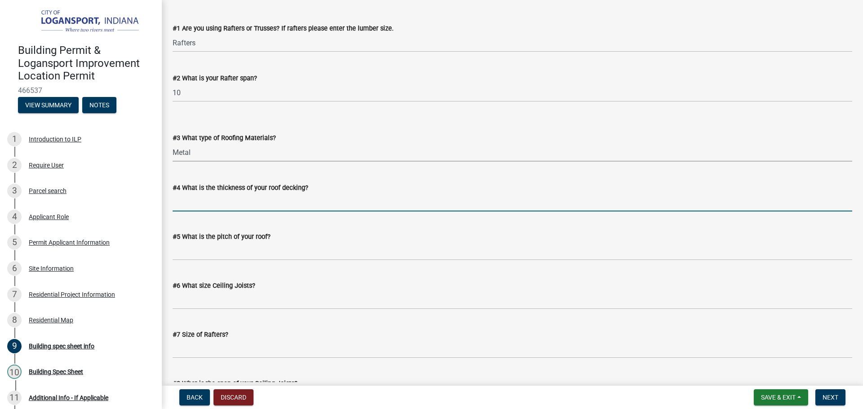
click at [220, 201] on input "#4 What is the thickness of your roof decking?" at bounding box center [512, 202] width 679 height 18
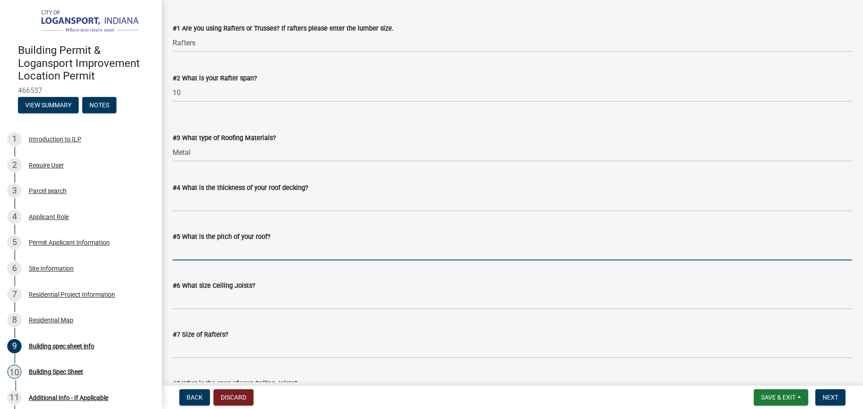
click at [203, 251] on input "#5 What is the pitch of your roof?" at bounding box center [512, 251] width 679 height 18
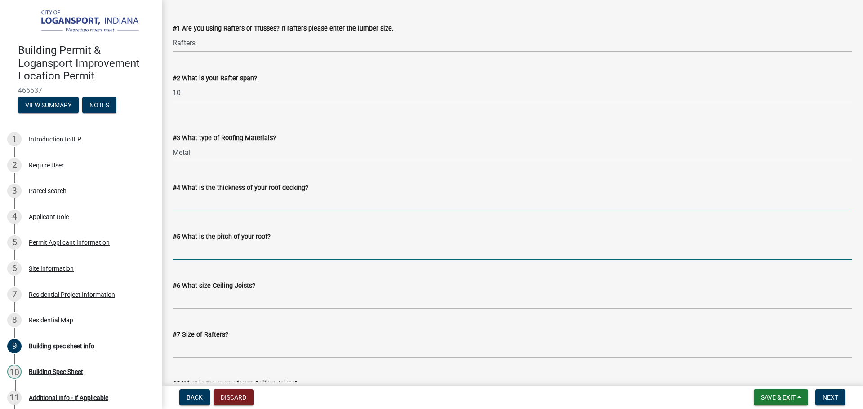
click at [209, 204] on input "#4 What is the thickness of your roof decking?" at bounding box center [512, 202] width 679 height 18
click at [179, 251] on input "#5 What is the pitch of your roof?" at bounding box center [512, 251] width 679 height 18
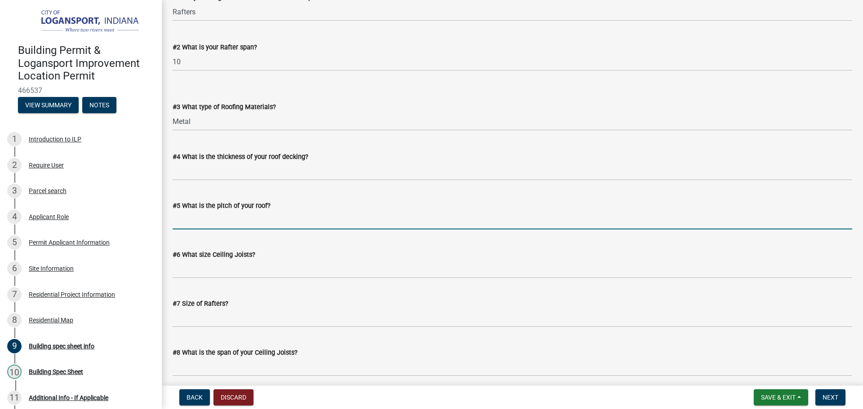
scroll to position [494, 0]
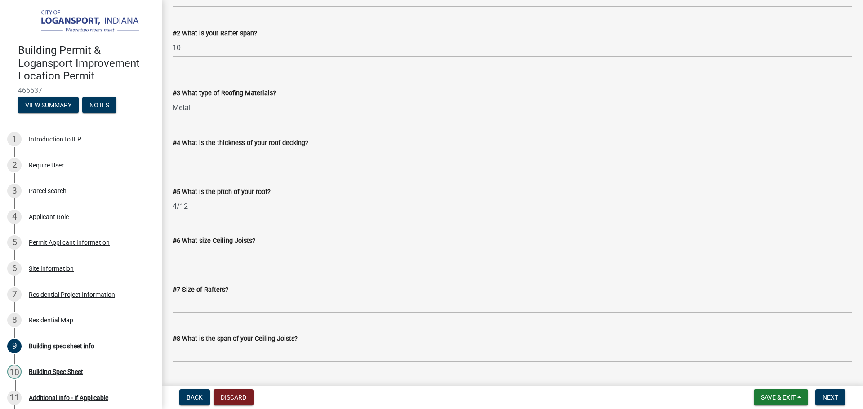
type input "4/12"
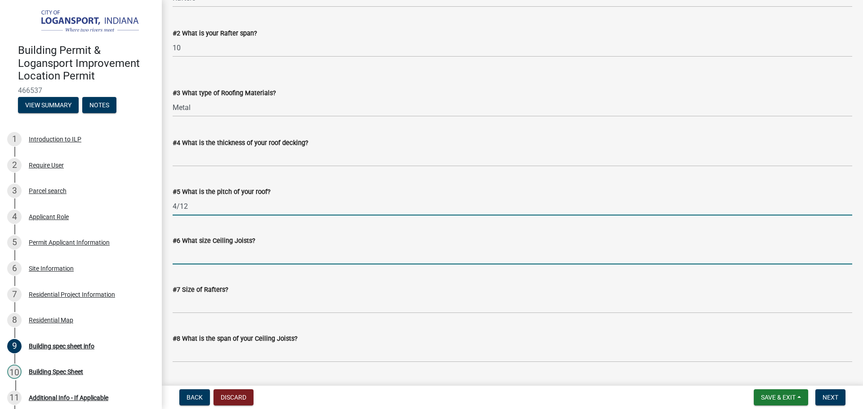
click at [202, 254] on input "#6 What size Ceiling Joists?" at bounding box center [512, 255] width 679 height 18
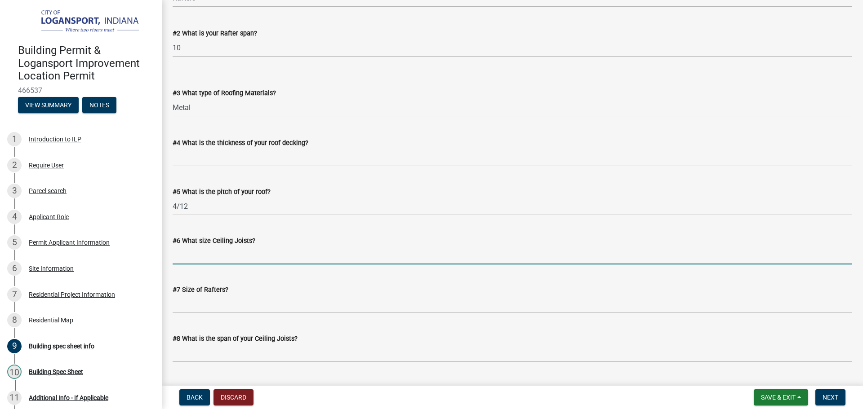
click at [216, 260] on input "#6 What size Ceiling Joists?" at bounding box center [512, 255] width 679 height 18
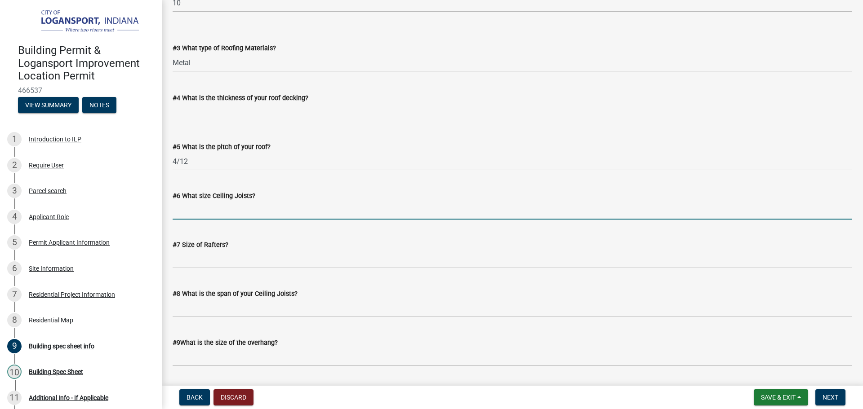
scroll to position [584, 0]
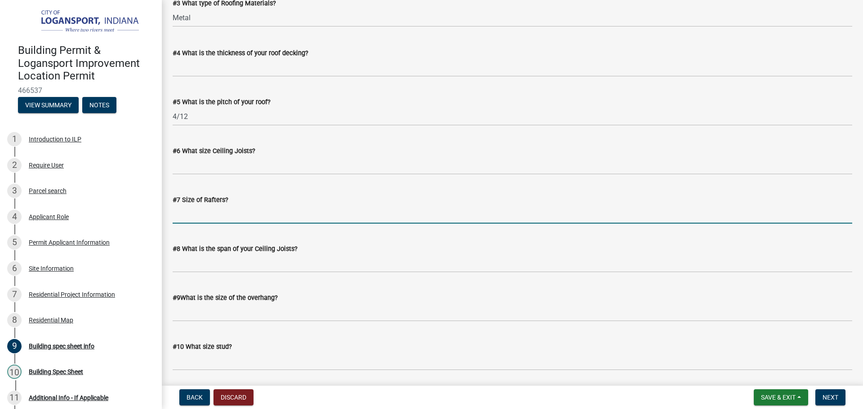
click at [199, 210] on input "#7 Size of Rafters?" at bounding box center [512, 214] width 679 height 18
type input "2x4"
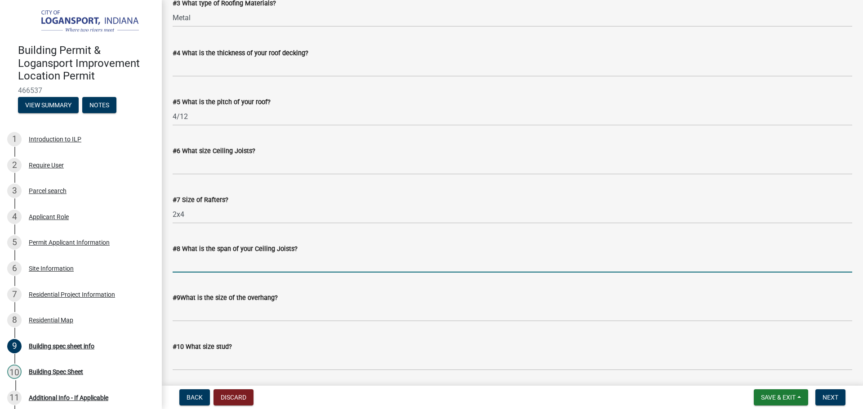
click at [194, 263] on input "#8 What is the span of your Ceiling Joists?" at bounding box center [512, 263] width 679 height 18
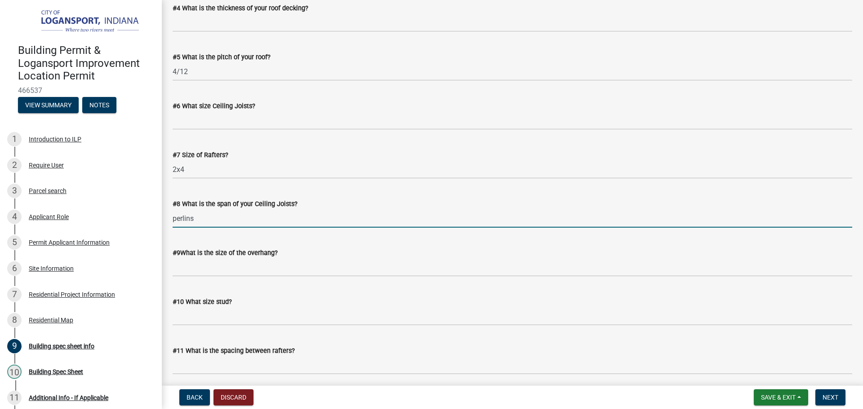
type input "perlins"
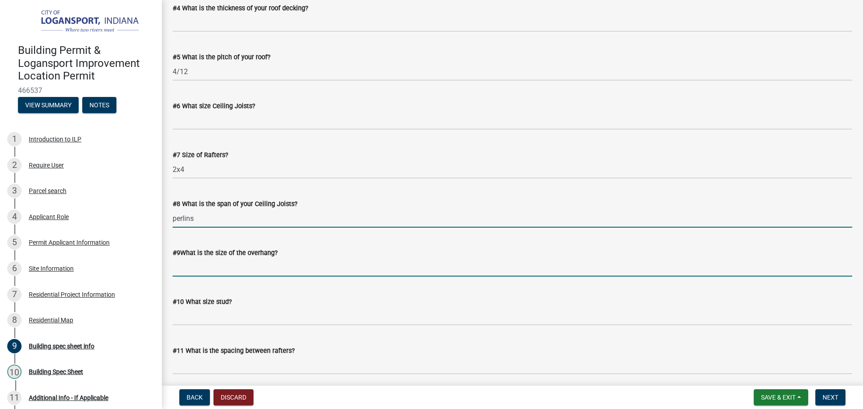
click at [195, 265] on input "#9What is the size of the overhang?" at bounding box center [512, 267] width 679 height 18
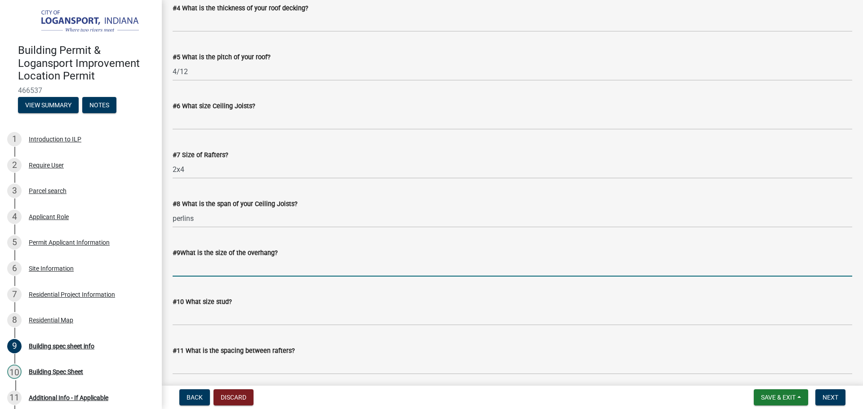
type input "1'"
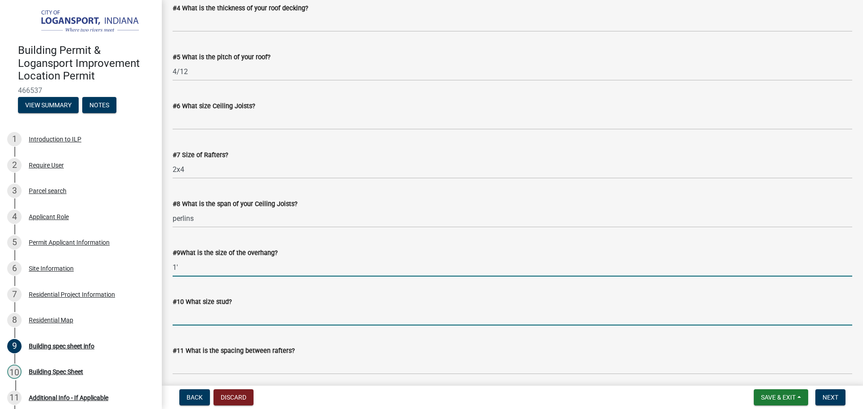
click at [200, 318] on input "#10 What size stud?" at bounding box center [512, 316] width 679 height 18
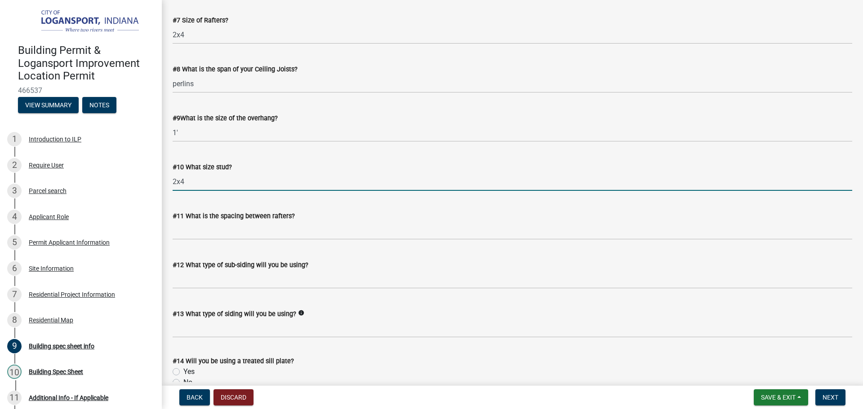
scroll to position [809, 0]
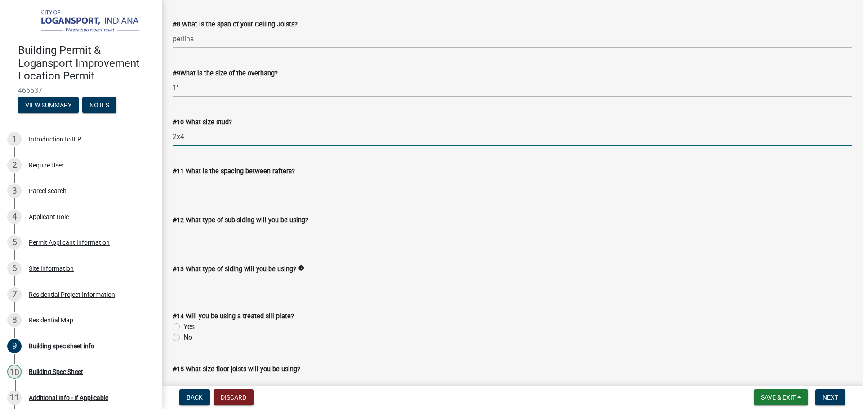
type input "2x4"
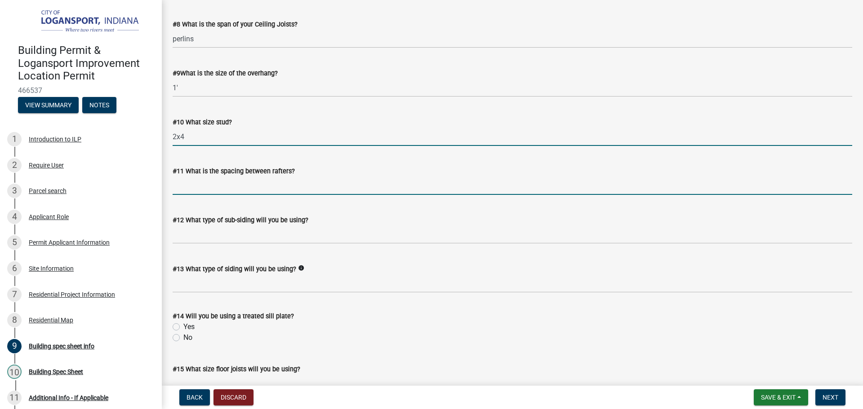
click at [227, 181] on input "#11 What is the spacing between rafters?" at bounding box center [512, 186] width 679 height 18
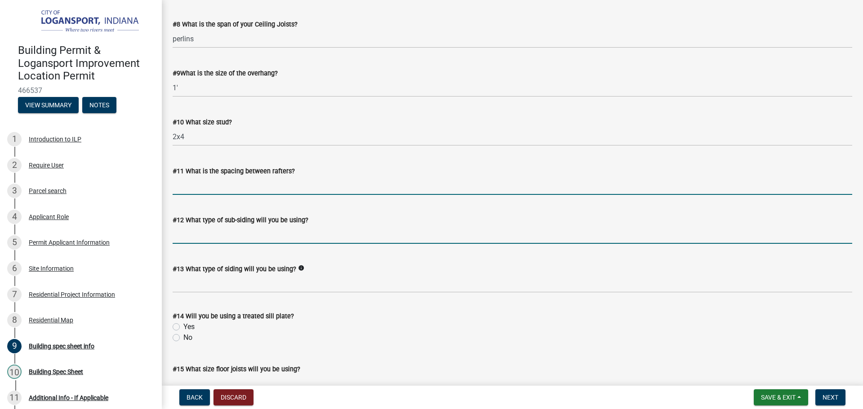
click at [205, 233] on input "#12 What type of sub-siding will you be using?" at bounding box center [512, 235] width 679 height 18
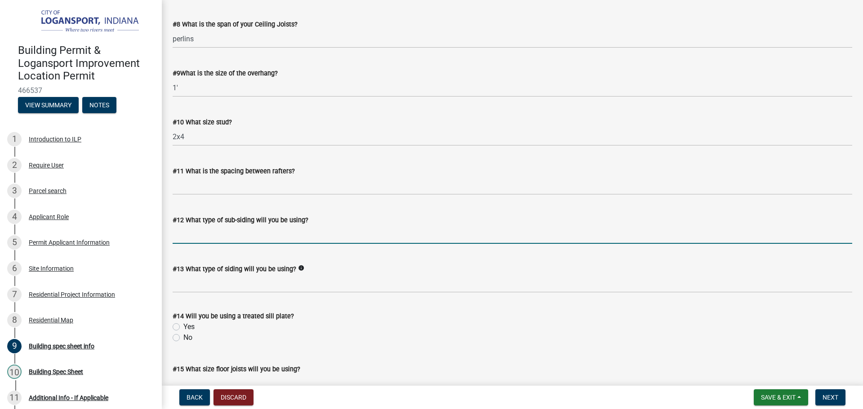
drag, startPoint x: 219, startPoint y: 232, endPoint x: 215, endPoint y: 233, distance: 4.6
click at [215, 233] on input "#12 What type of sub-siding will you be using?" at bounding box center [512, 235] width 679 height 18
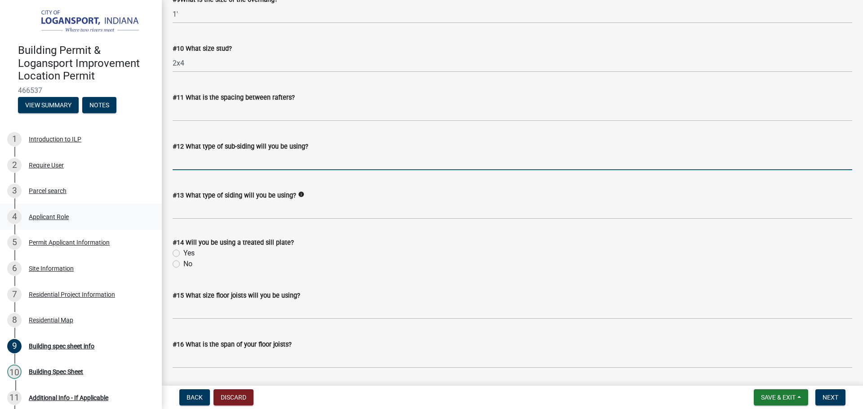
scroll to position [899, 0]
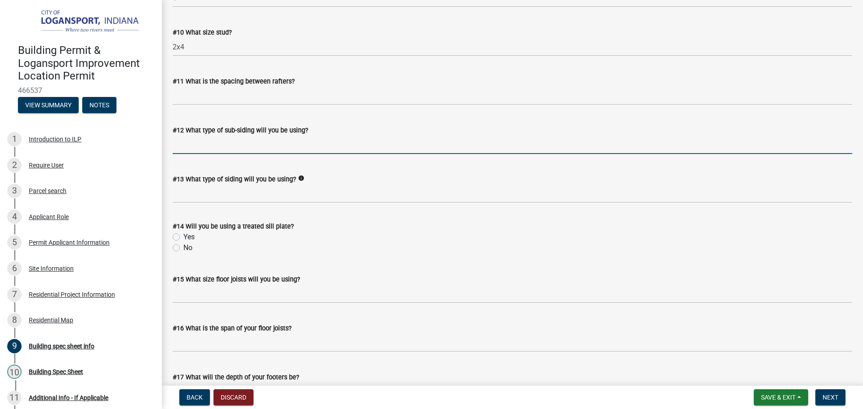
click at [210, 143] on input "#12 What type of sub-siding will you be using?" at bounding box center [512, 145] width 679 height 18
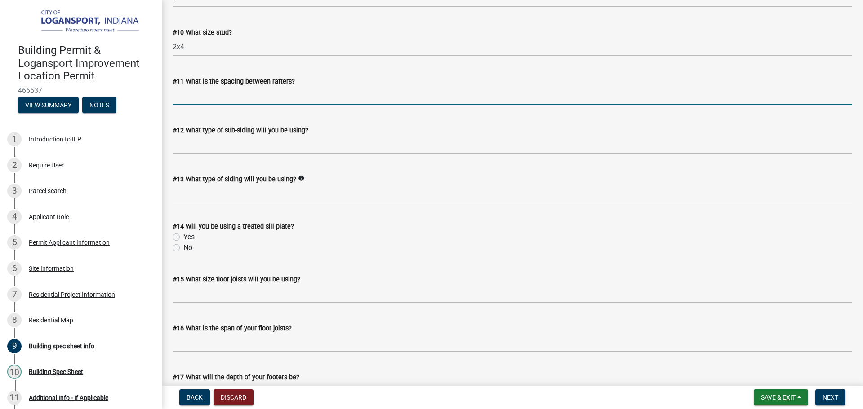
click at [193, 100] on input "#11 What is the spacing between rafters?" at bounding box center [512, 96] width 679 height 18
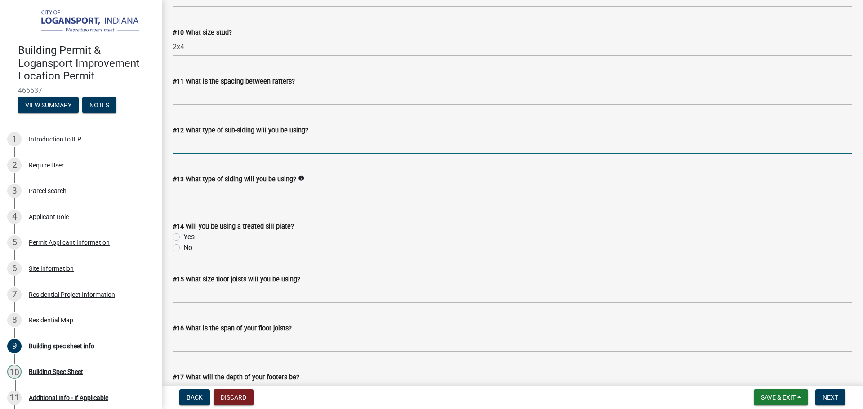
click at [196, 145] on input "#12 What type of sub-siding will you be using?" at bounding box center [512, 145] width 679 height 18
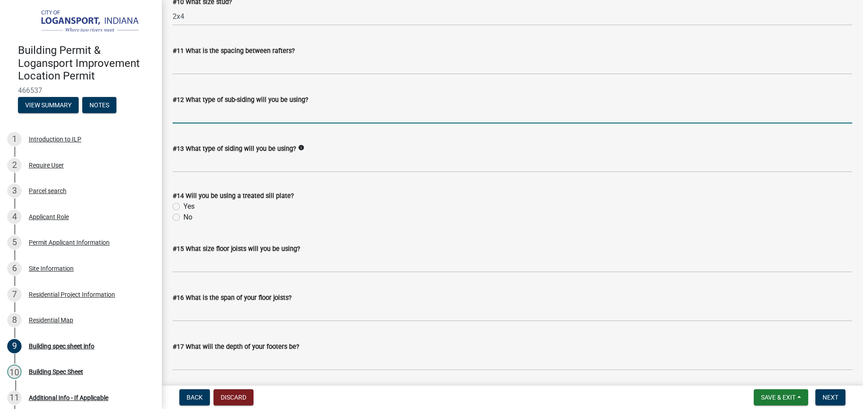
scroll to position [943, 0]
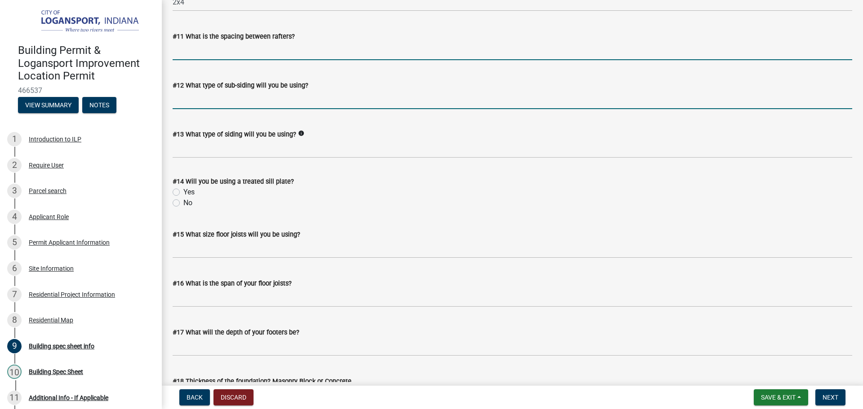
click at [181, 49] on input "#11 What is the spacing between rafters?" at bounding box center [512, 51] width 679 height 18
click at [180, 97] on input "#12 What type of sub-siding will you be using?" at bounding box center [512, 100] width 679 height 18
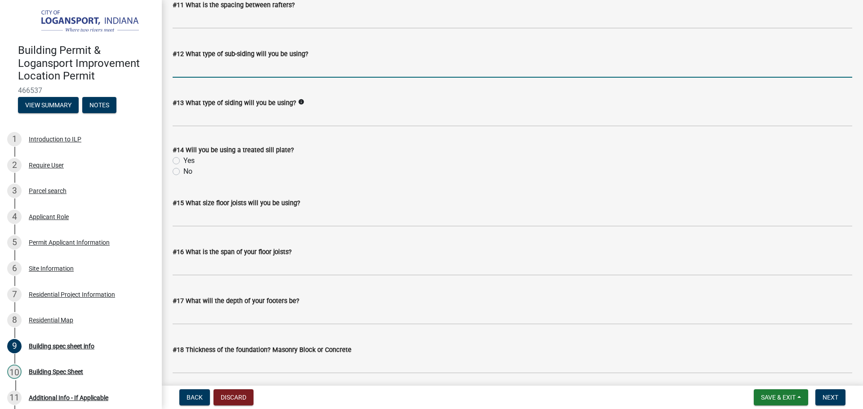
scroll to position [988, 0]
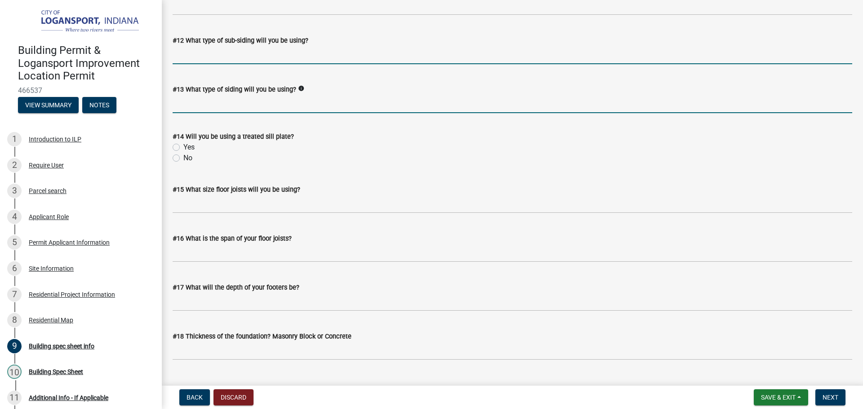
click at [179, 103] on input "#13 What type of siding will you be using?" at bounding box center [512, 104] width 679 height 18
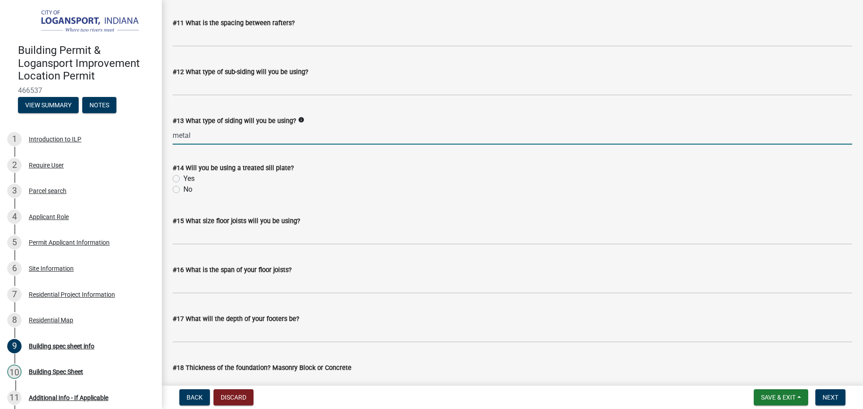
scroll to position [943, 0]
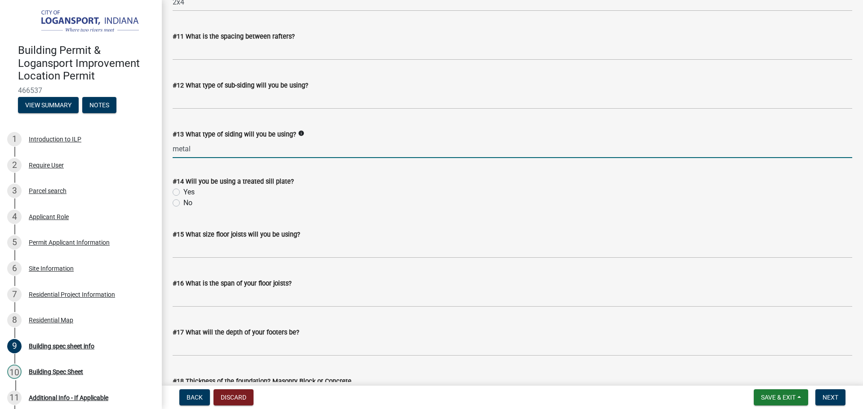
type input "metal"
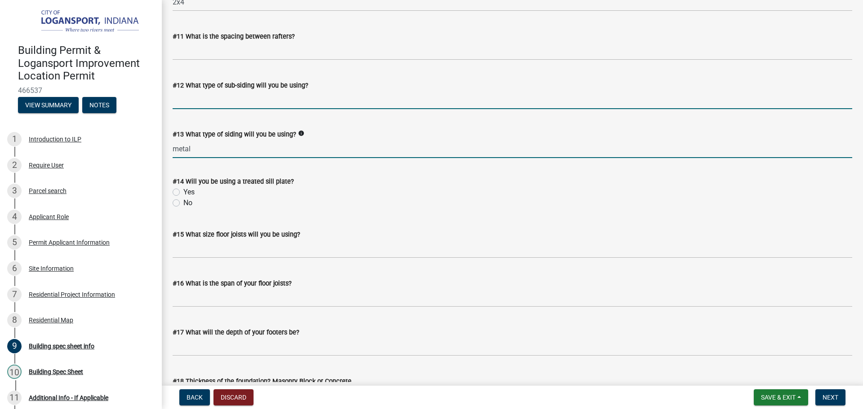
click at [256, 98] on input "#12 What type of sub-siding will you be using?" at bounding box center [512, 100] width 679 height 18
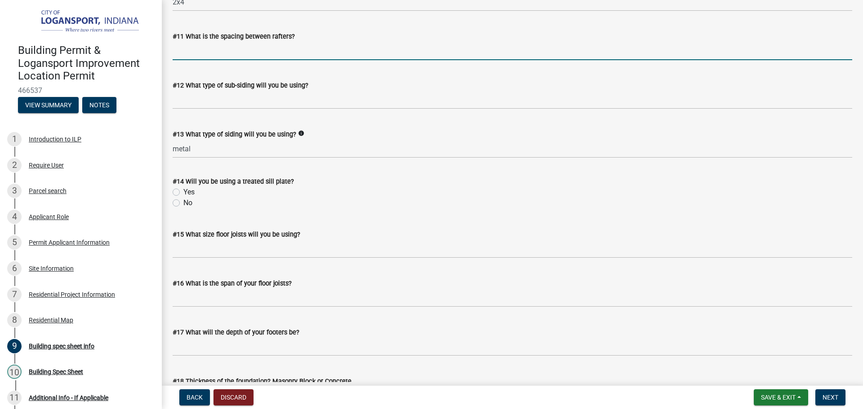
click at [240, 49] on input "#11 What is the spacing between rafters?" at bounding box center [512, 51] width 679 height 18
type input "16"oc"
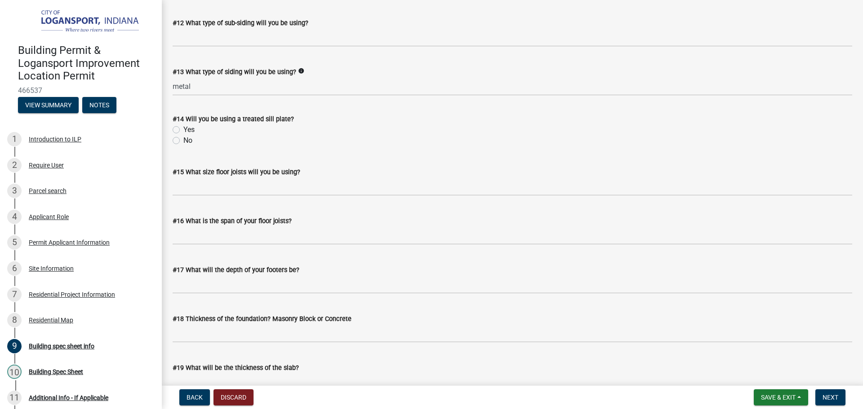
scroll to position [1033, 0]
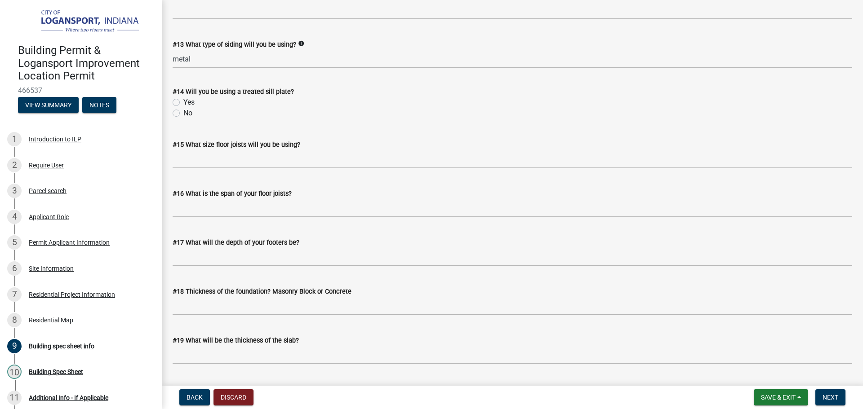
click at [183, 101] on label "Yes" at bounding box center [188, 102] width 11 height 11
click at [183, 101] on input "Yes" at bounding box center [186, 100] width 6 height 6
radio input "true"
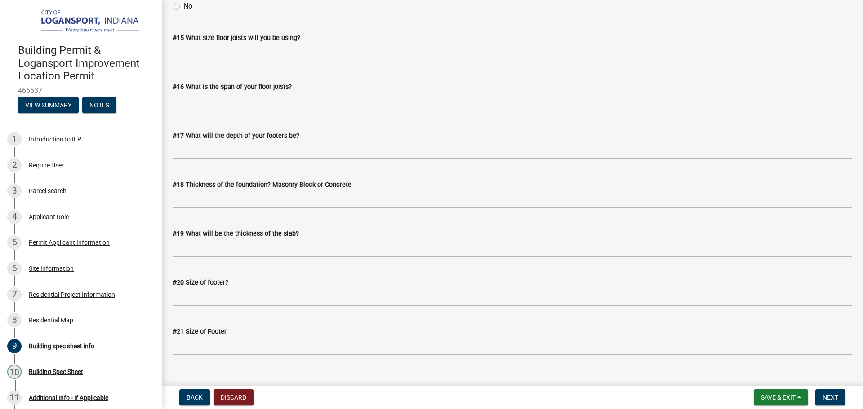
scroll to position [1155, 0]
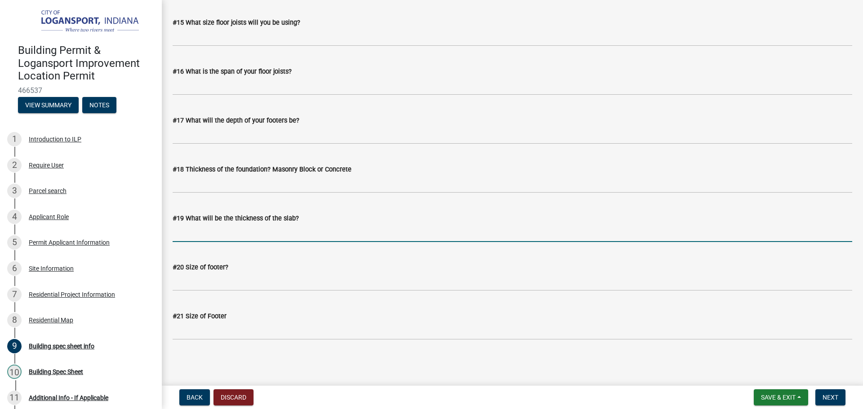
click at [234, 236] on input "#19 What will be the thickness of the slab?" at bounding box center [512, 233] width 679 height 18
type input "3.5"
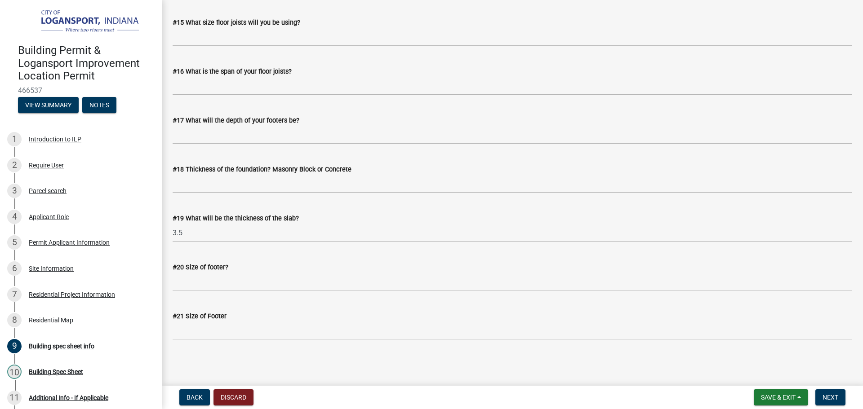
click at [293, 379] on main "Building spec sheet info If your project involves any new construction please f…" at bounding box center [512, 191] width 701 height 382
click at [837, 395] on span "Next" at bounding box center [830, 397] width 16 height 7
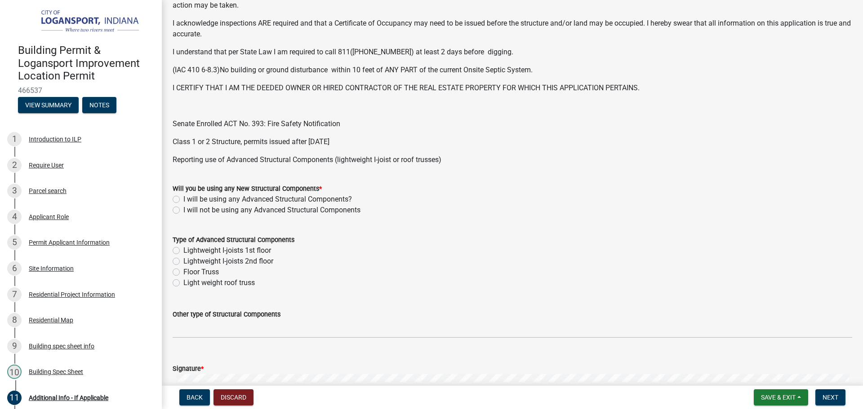
scroll to position [225, 0]
click at [183, 208] on label "I will not be using any Advanced Structural Components" at bounding box center [271, 209] width 177 height 11
click at [183, 208] on input "I will not be using any Advanced Structural Components" at bounding box center [186, 207] width 6 height 6
radio input "true"
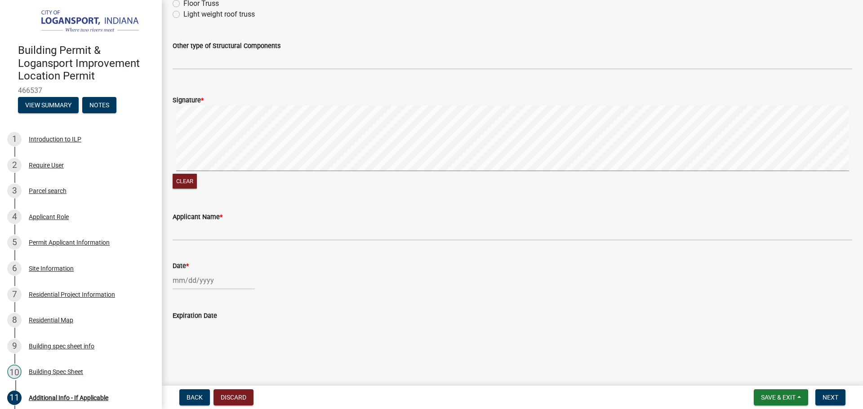
scroll to position [448, 0]
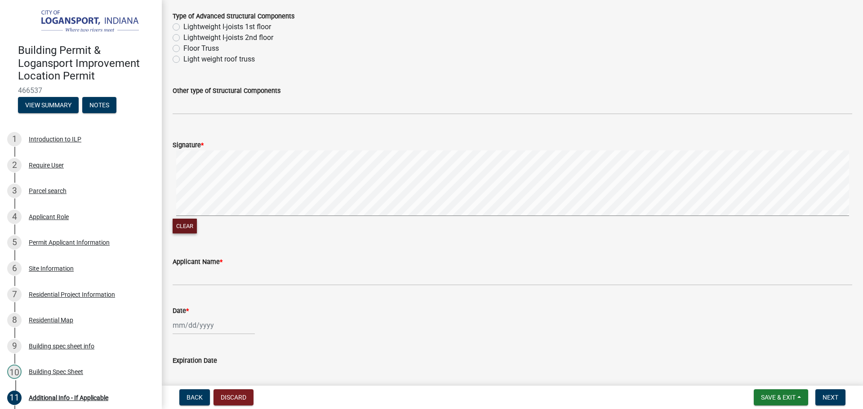
click at [184, 224] on button "Clear" at bounding box center [185, 226] width 24 height 15
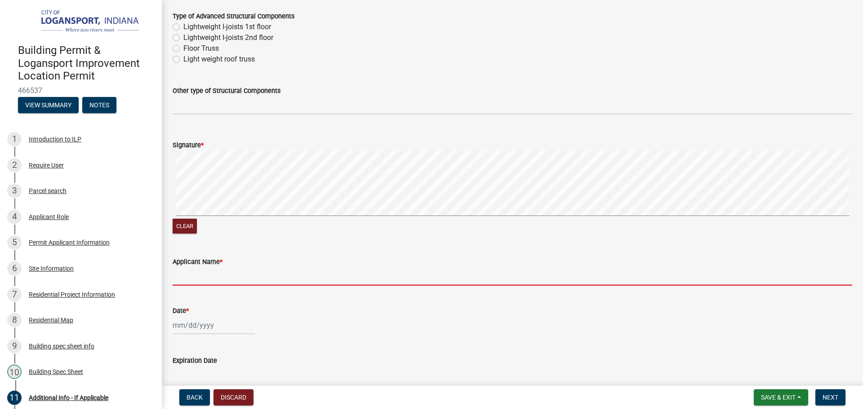
click at [263, 276] on input "Applicant Name *" at bounding box center [512, 276] width 679 height 18
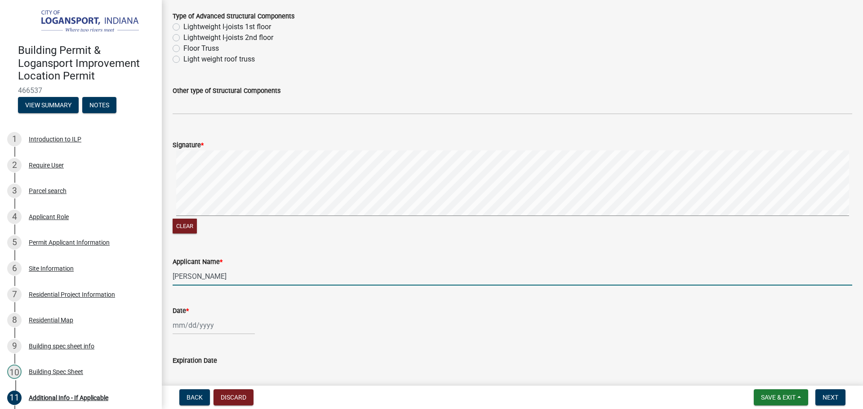
type input "[PERSON_NAME]"
click at [191, 328] on div at bounding box center [214, 325] width 82 height 18
select select "8"
select select "2025"
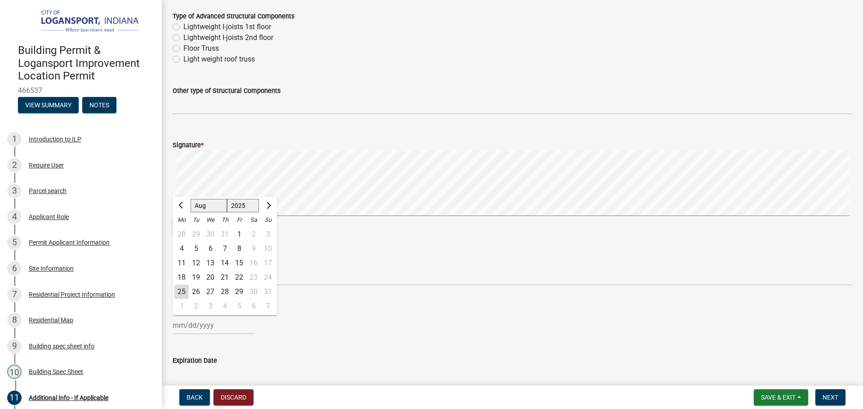
click at [181, 293] on div "25" at bounding box center [181, 292] width 14 height 14
type input "[DATE]"
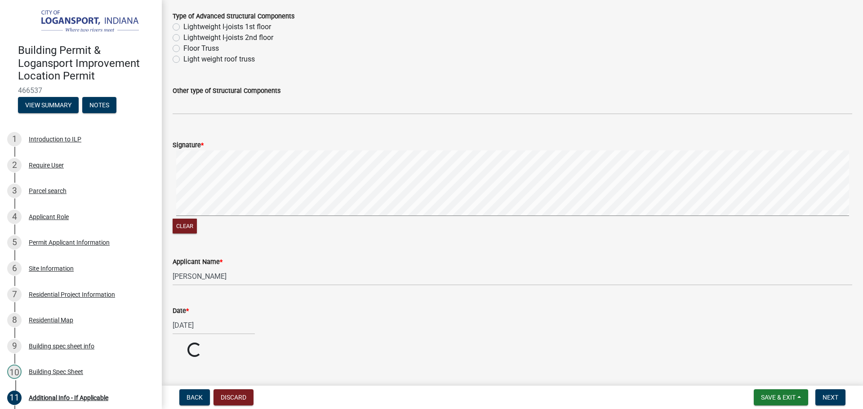
click at [572, 339] on wm-data-entity-input "Date * [DATE]" at bounding box center [512, 318] width 679 height 50
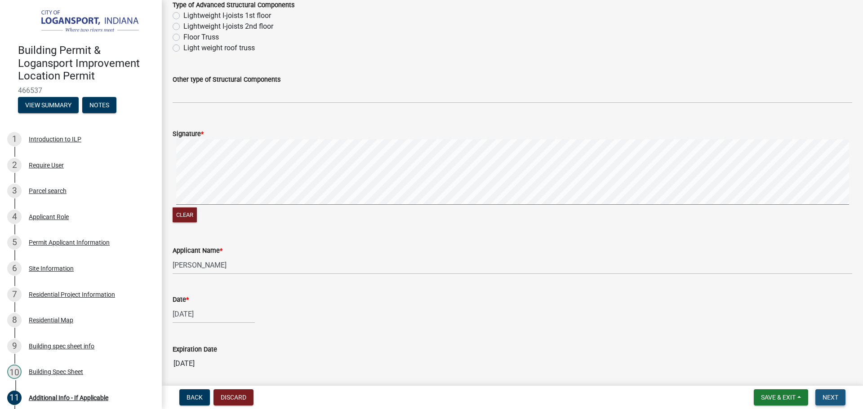
click at [826, 394] on span "Next" at bounding box center [830, 397] width 16 height 7
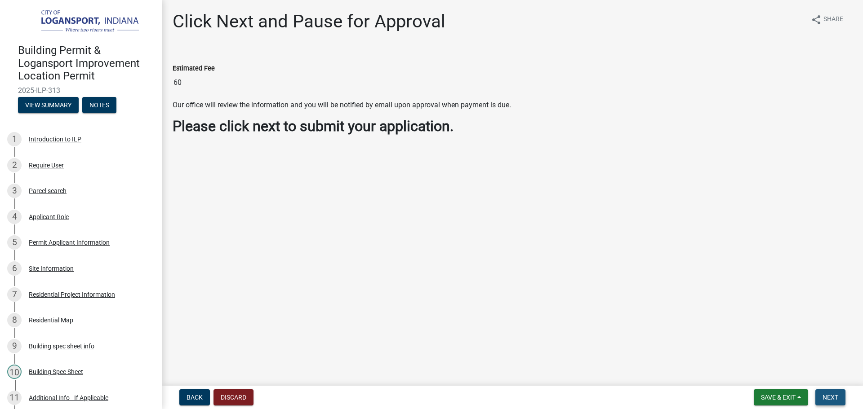
click at [822, 394] on span "Next" at bounding box center [830, 397] width 16 height 7
